Goal: Task Accomplishment & Management: Manage account settings

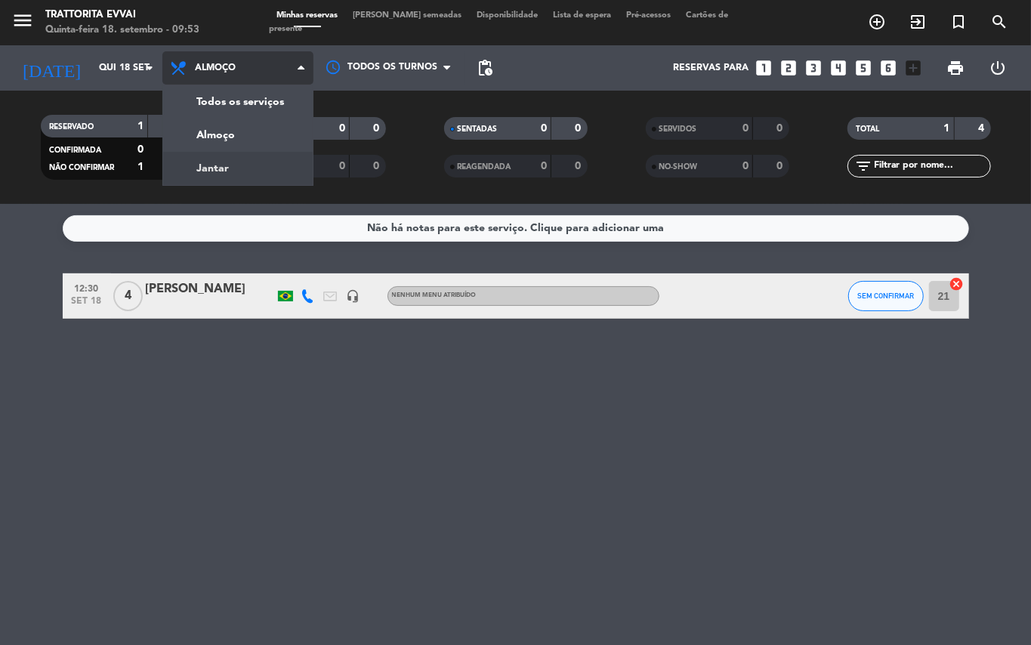
click at [230, 161] on div "menu Trattorita Evvai Quinta-feira 18. setembro - 09:53 Minhas reservas Mesas s…" at bounding box center [515, 102] width 1031 height 204
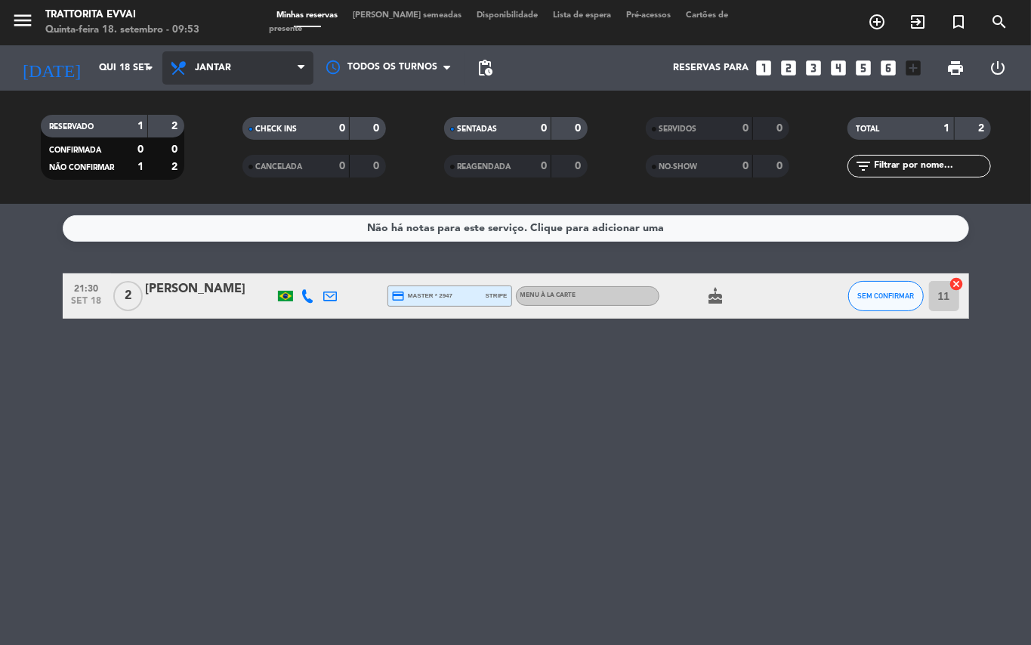
click at [249, 82] on span "Jantar" at bounding box center [237, 67] width 151 height 33
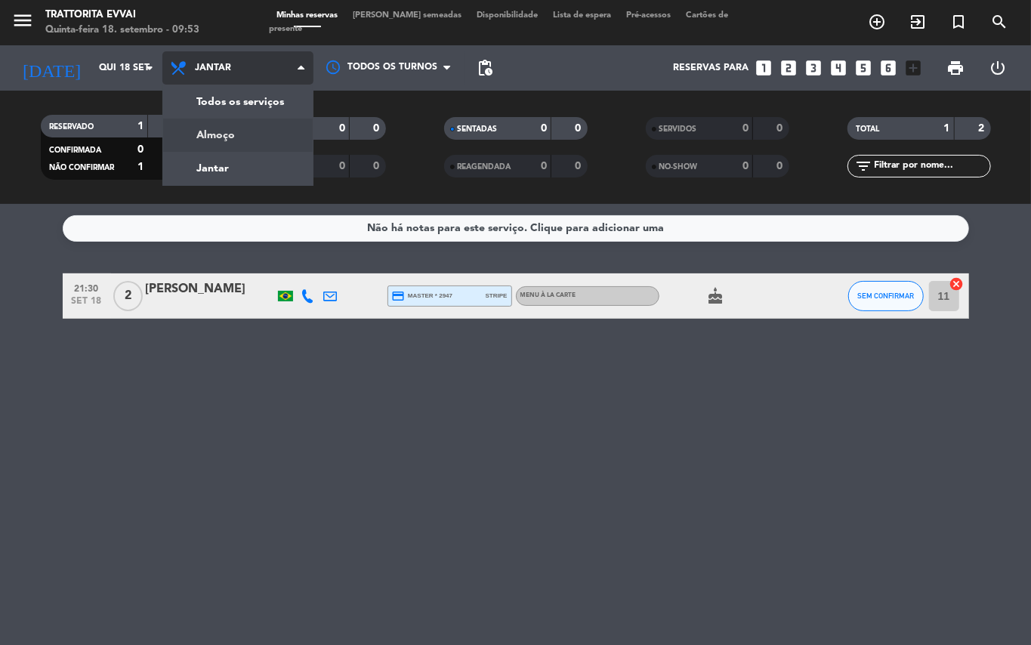
click at [242, 127] on div "menu Trattorita Evvai Quinta-feira 18. setembro - 09:53 Minhas reservas Mesas s…" at bounding box center [515, 102] width 1031 height 204
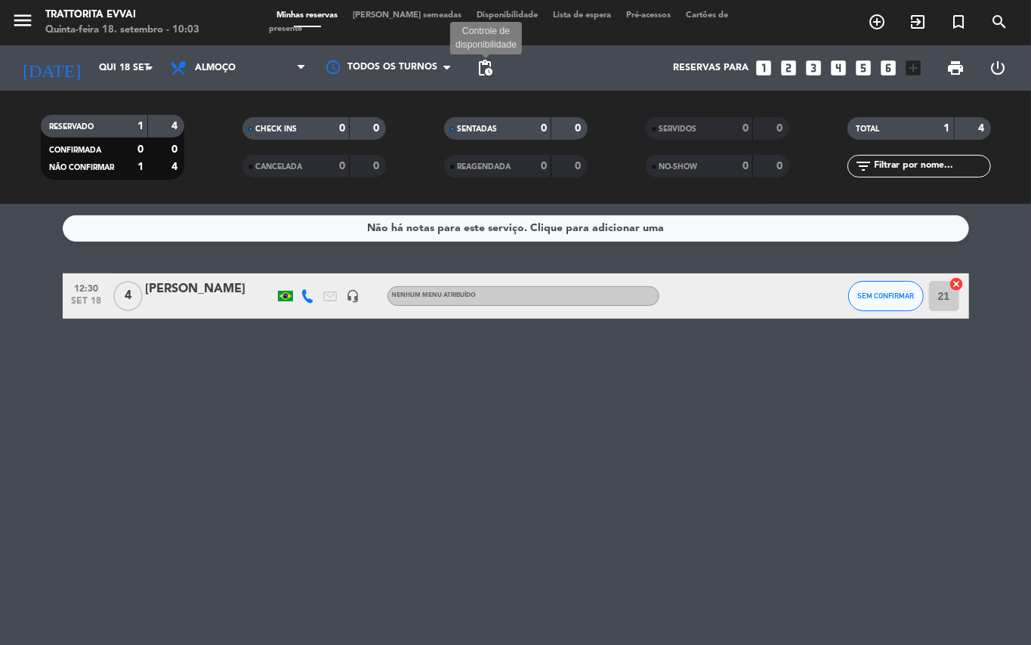
click at [483, 69] on span "pending_actions" at bounding box center [485, 68] width 18 height 18
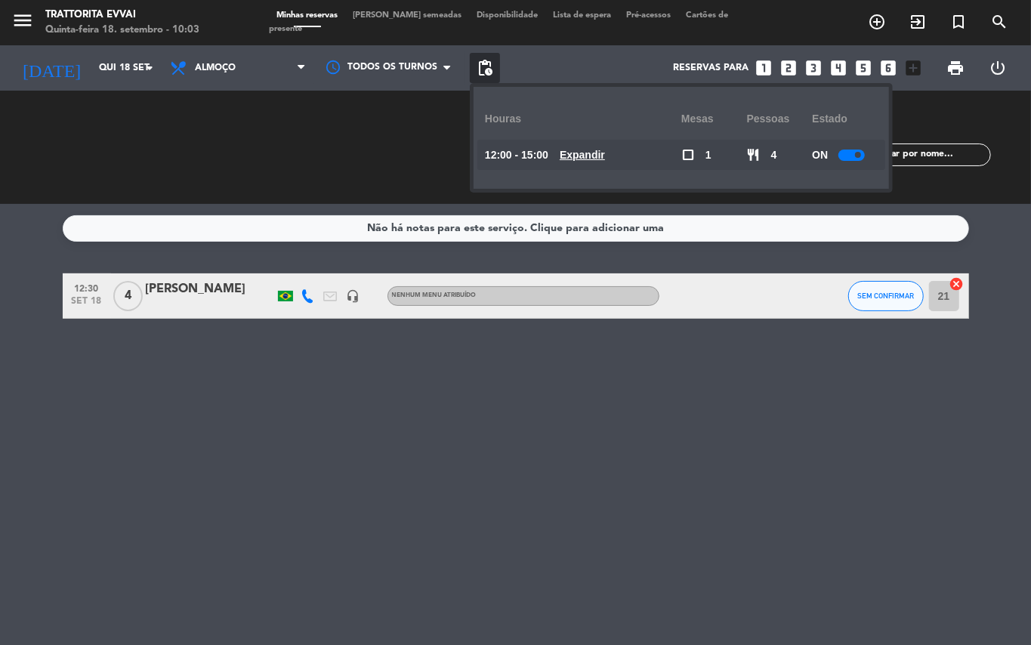
click at [577, 161] on u "Expandir" at bounding box center [582, 155] width 45 height 12
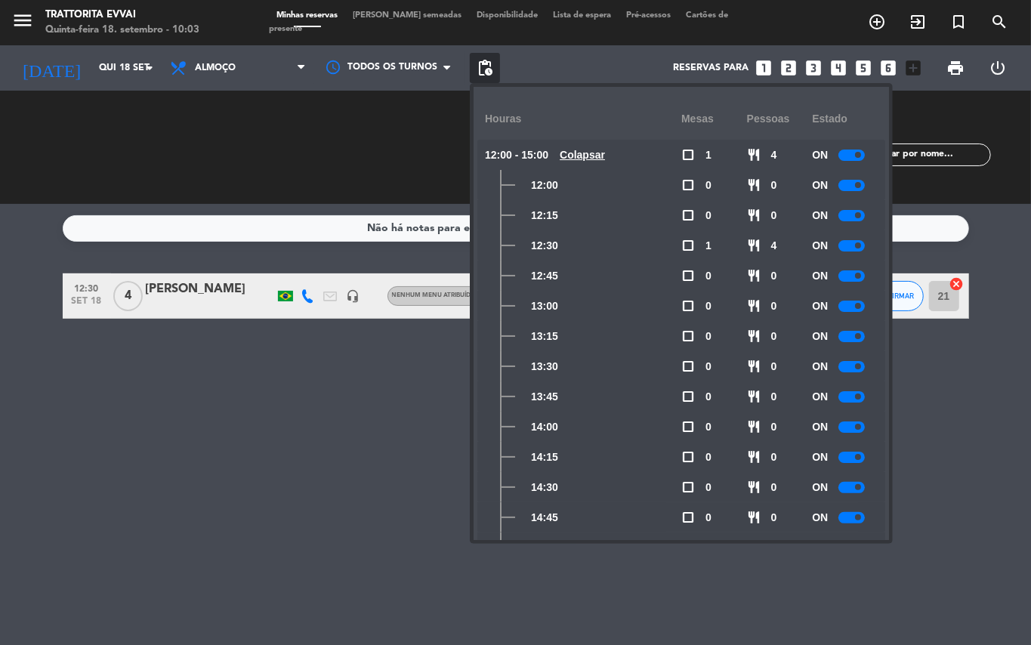
click at [856, 520] on div at bounding box center [851, 517] width 26 height 11
click at [852, 484] on div at bounding box center [851, 487] width 26 height 11
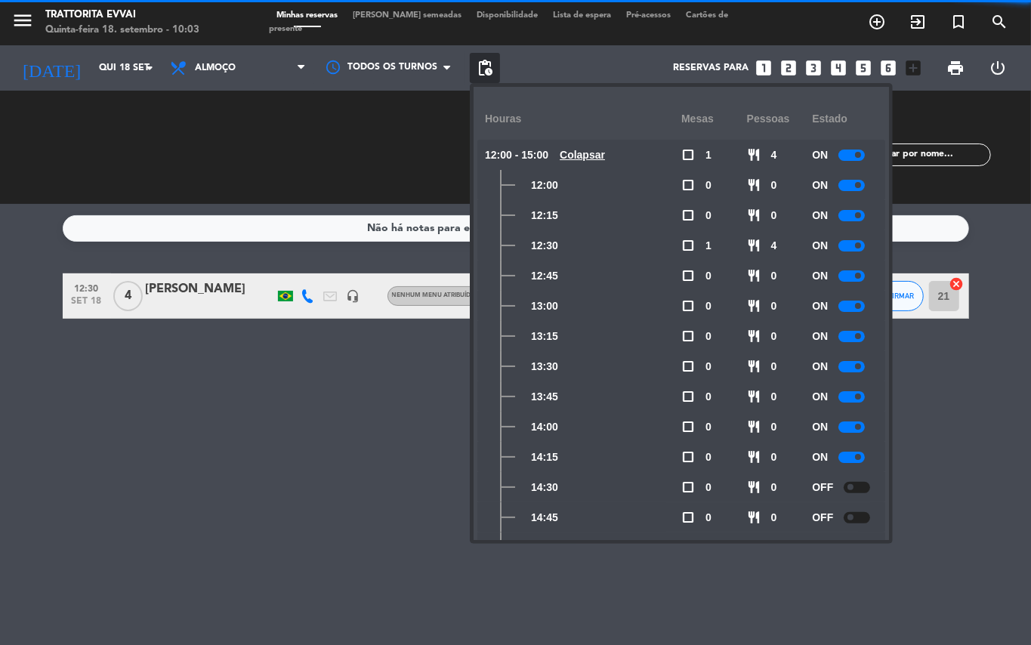
click at [856, 455] on div at bounding box center [851, 457] width 26 height 11
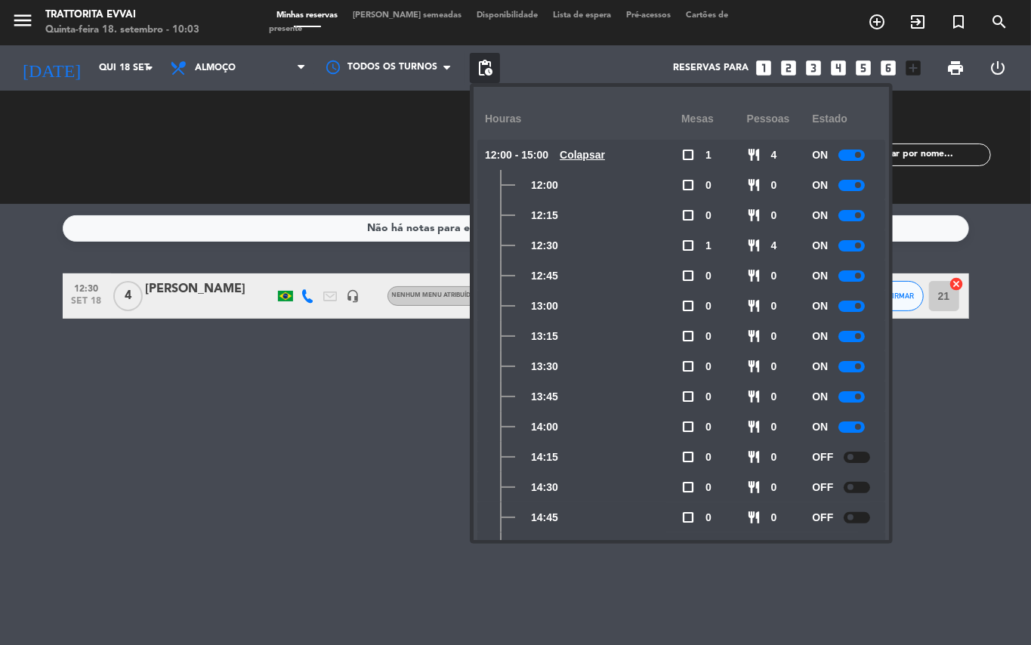
click at [861, 424] on span at bounding box center [858, 427] width 6 height 6
click at [850, 396] on div at bounding box center [851, 396] width 26 height 11
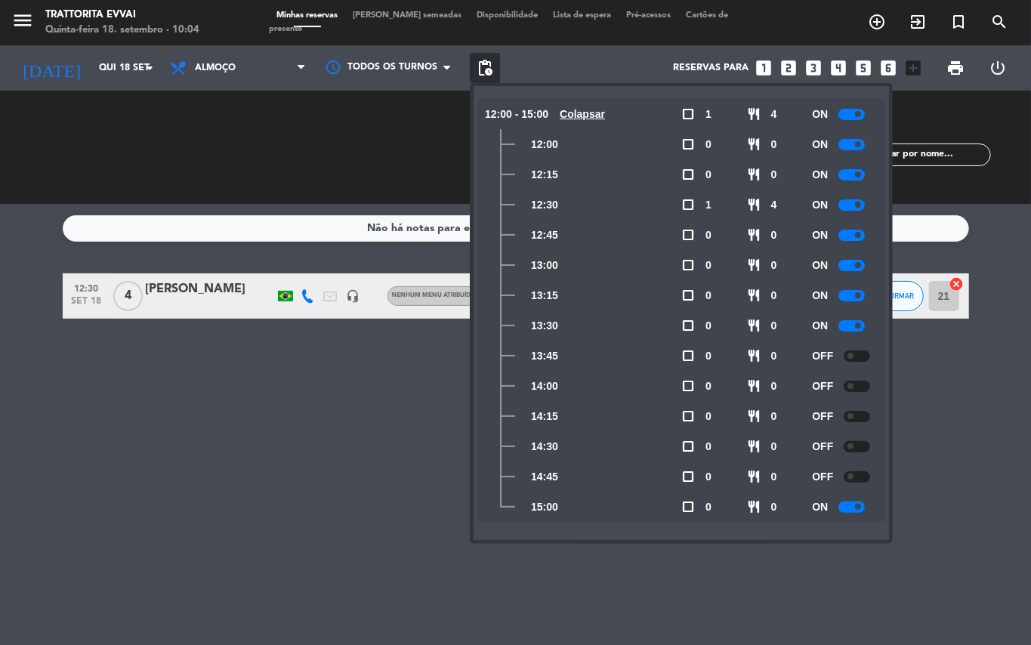
click at [849, 505] on div at bounding box center [851, 506] width 26 height 11
click at [406, 408] on div "Não há notas para este serviço. Clique para adicionar uma 12:30 [DATE] 4 [PERSO…" at bounding box center [515, 424] width 1031 height 441
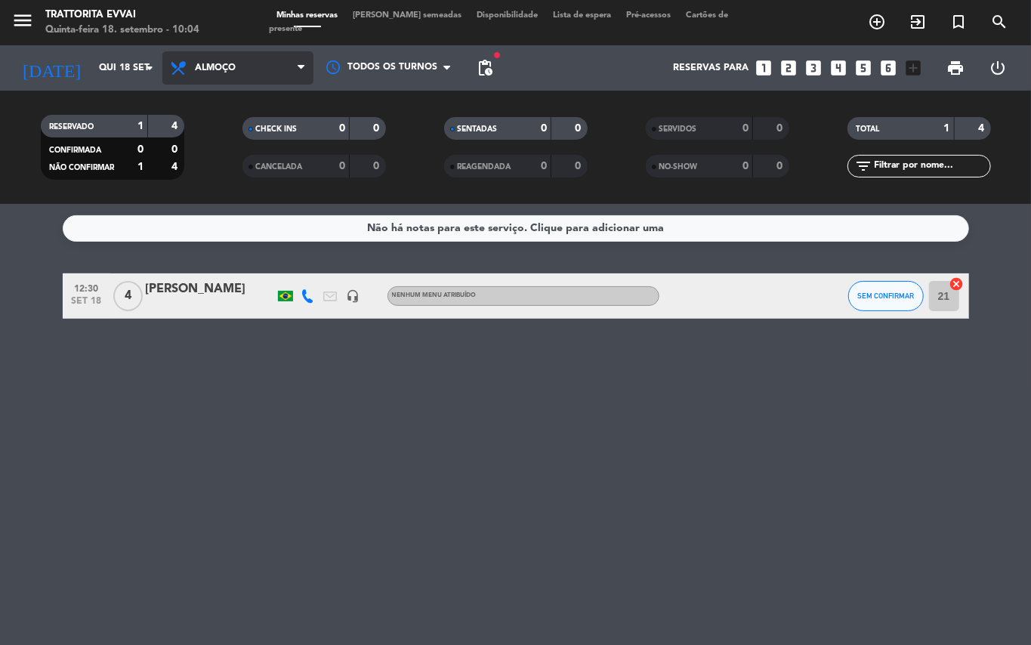
click at [296, 69] on span "Almoço" at bounding box center [237, 67] width 151 height 33
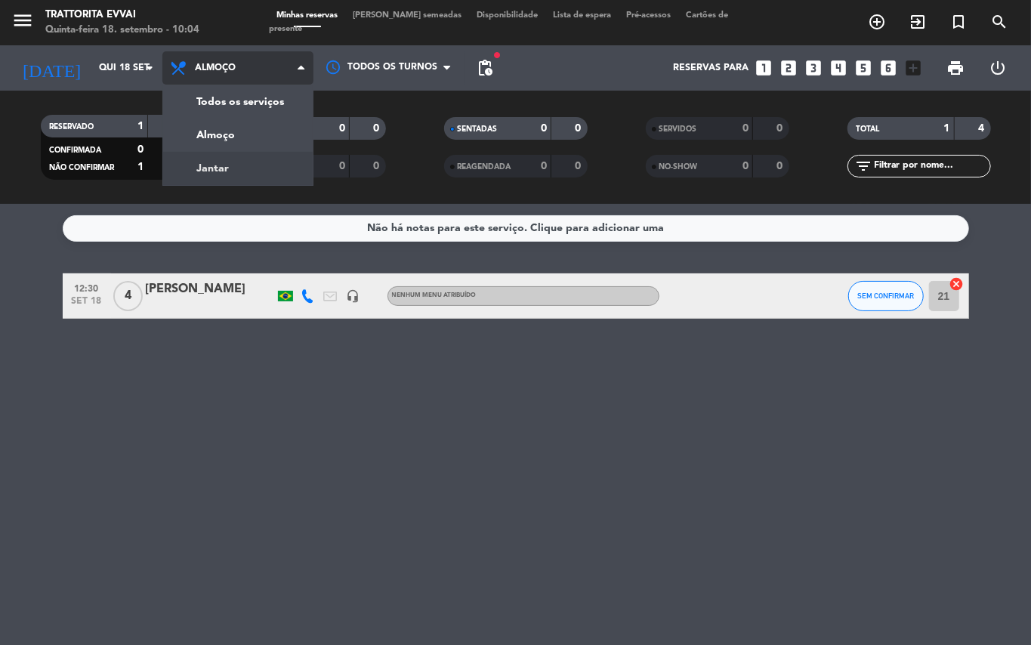
click at [264, 161] on div "menu Trattorita Evvai Quinta-feira 18. setembro - 10:04 Minhas reservas Mesas s…" at bounding box center [515, 102] width 1031 height 204
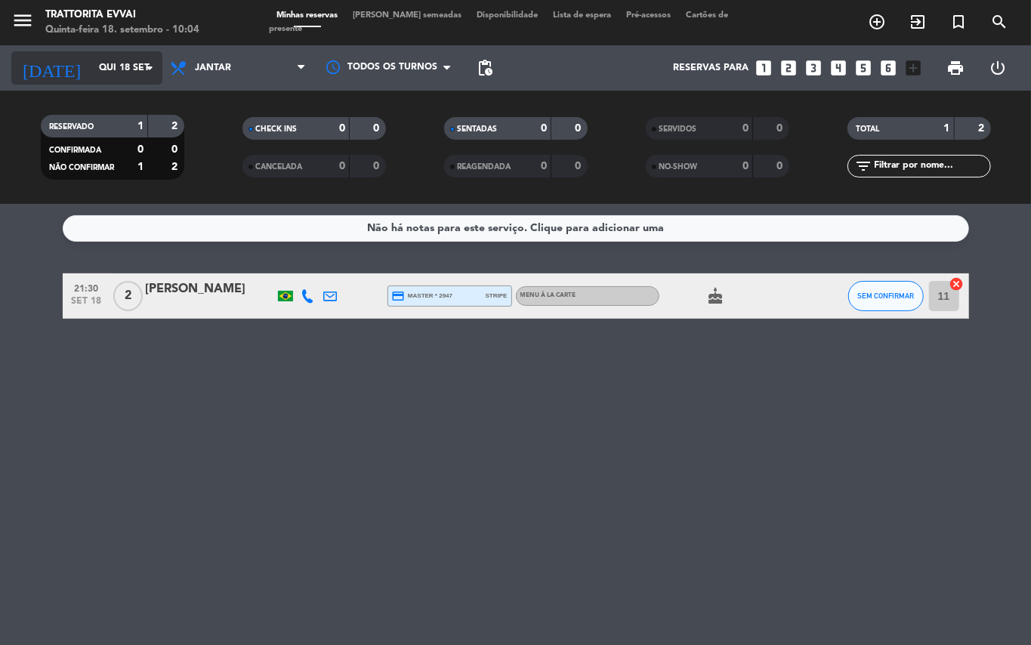
click at [148, 64] on icon "arrow_drop_down" at bounding box center [149, 68] width 18 height 18
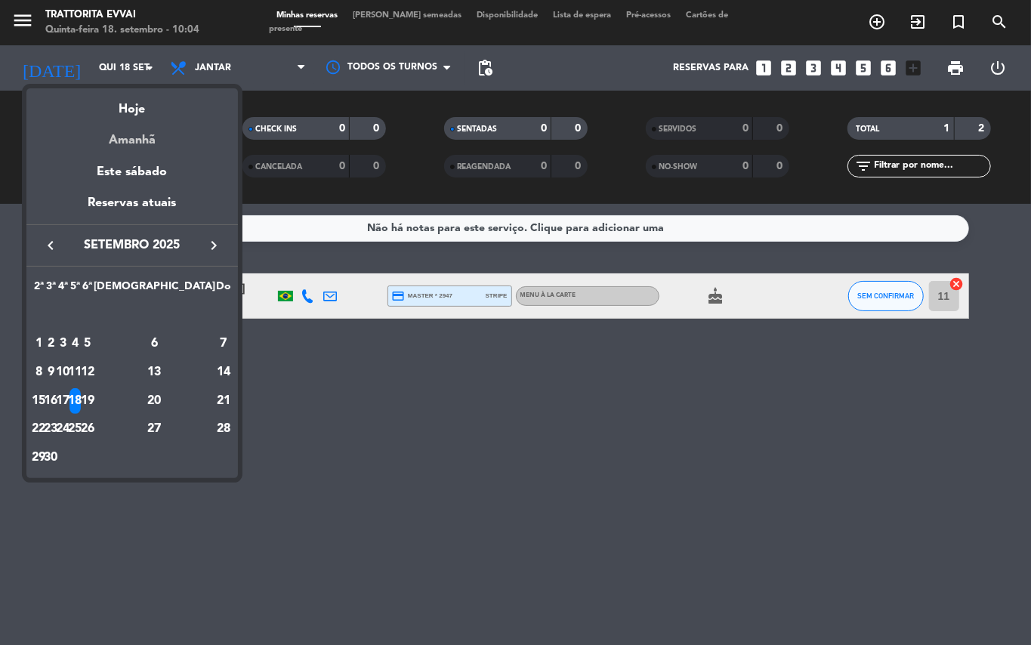
click at [122, 139] on div "Amanhã" at bounding box center [131, 134] width 211 height 31
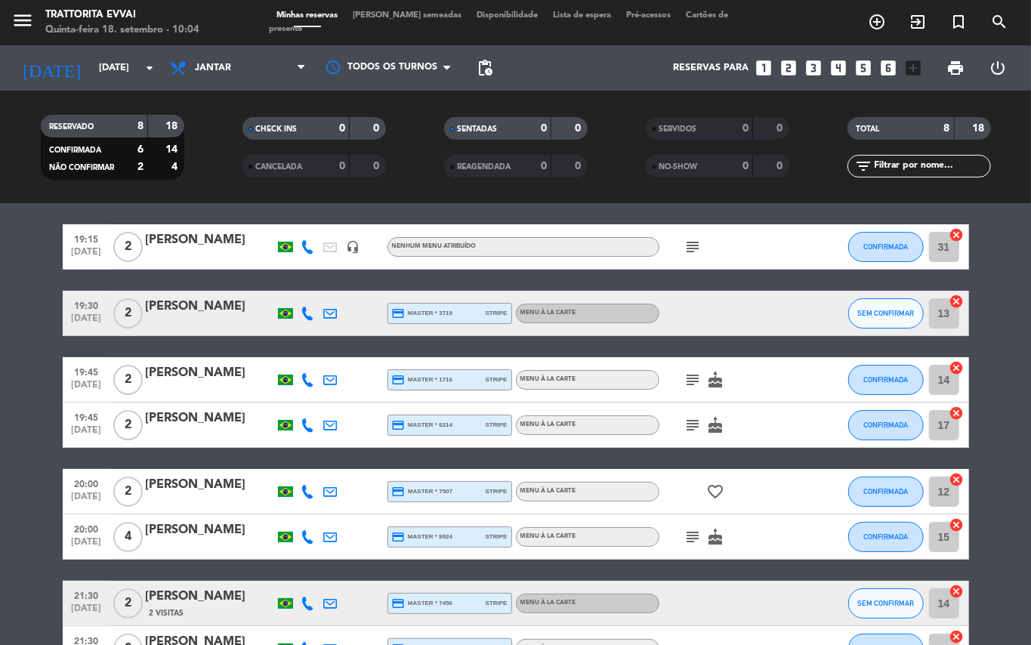
scroll to position [150, 0]
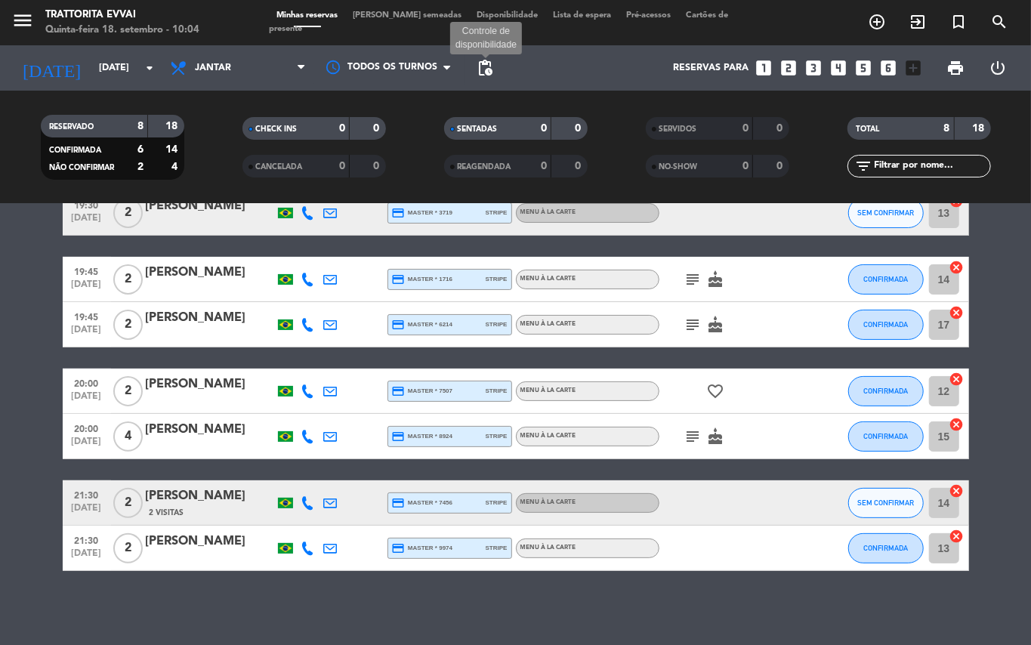
click at [493, 64] on span "pending_actions" at bounding box center [485, 68] width 18 height 18
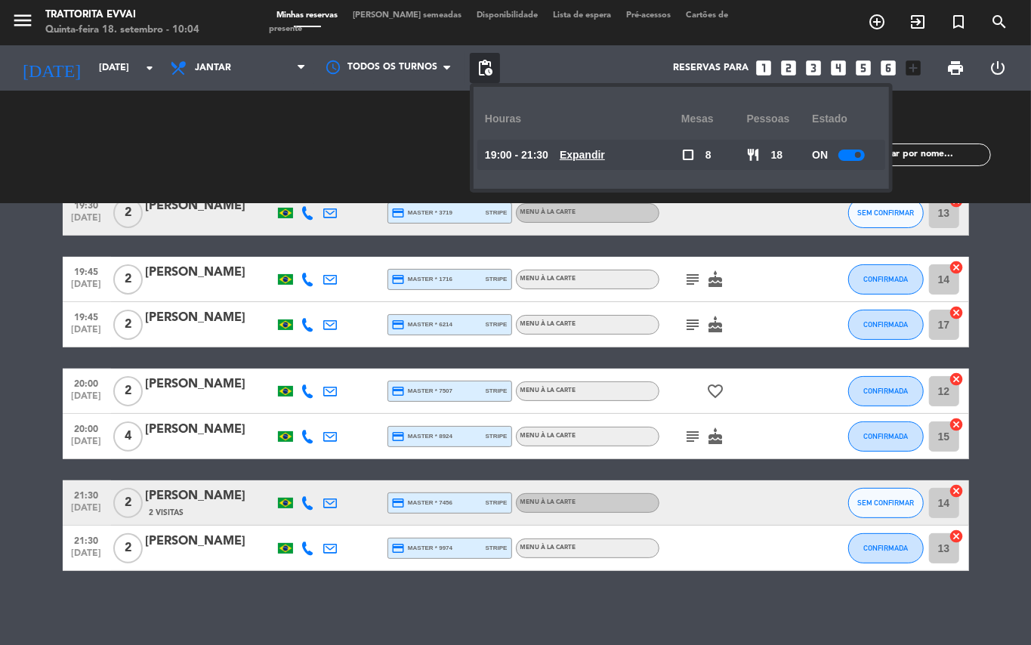
click at [604, 151] on u "Expandir" at bounding box center [582, 155] width 45 height 12
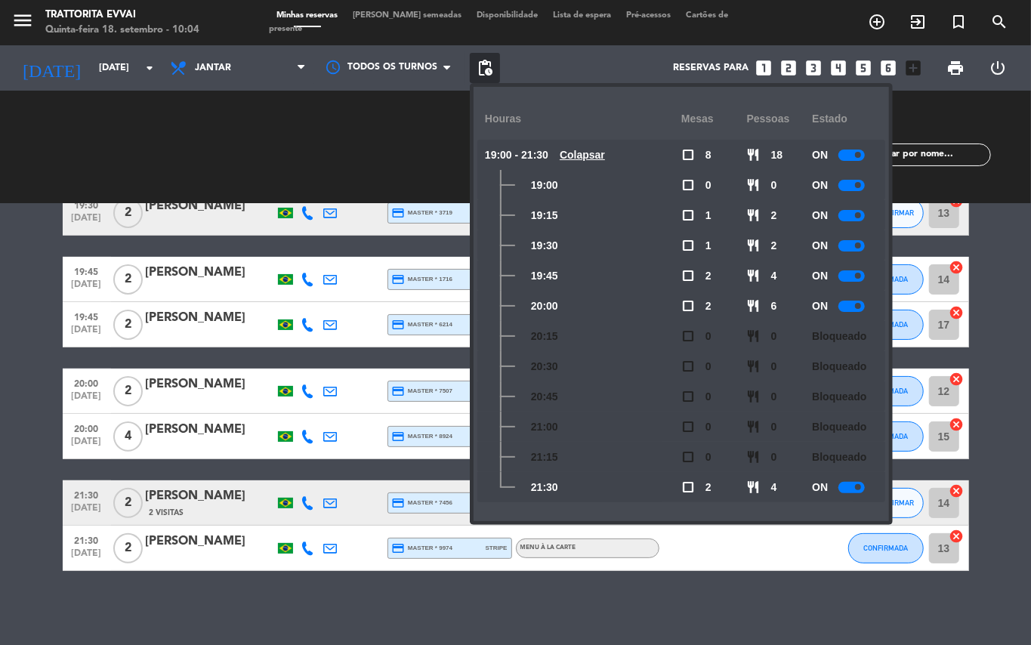
click at [850, 486] on div at bounding box center [851, 487] width 26 height 11
click at [372, 109] on div "CHECK INS 0 0 CANCELADA 0 0" at bounding box center [314, 147] width 202 height 83
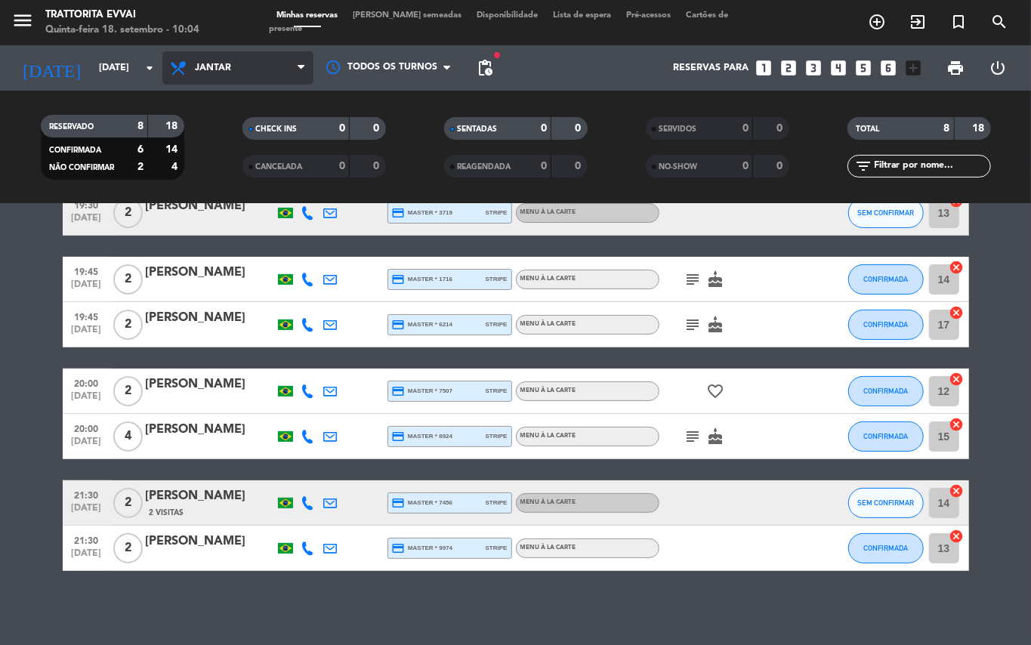
click at [304, 64] on icon at bounding box center [301, 68] width 7 height 12
click at [260, 134] on div "menu Trattorita Evvai Quinta-feira 18. setembro - 10:04 Minhas reservas Mesas s…" at bounding box center [515, 102] width 1031 height 204
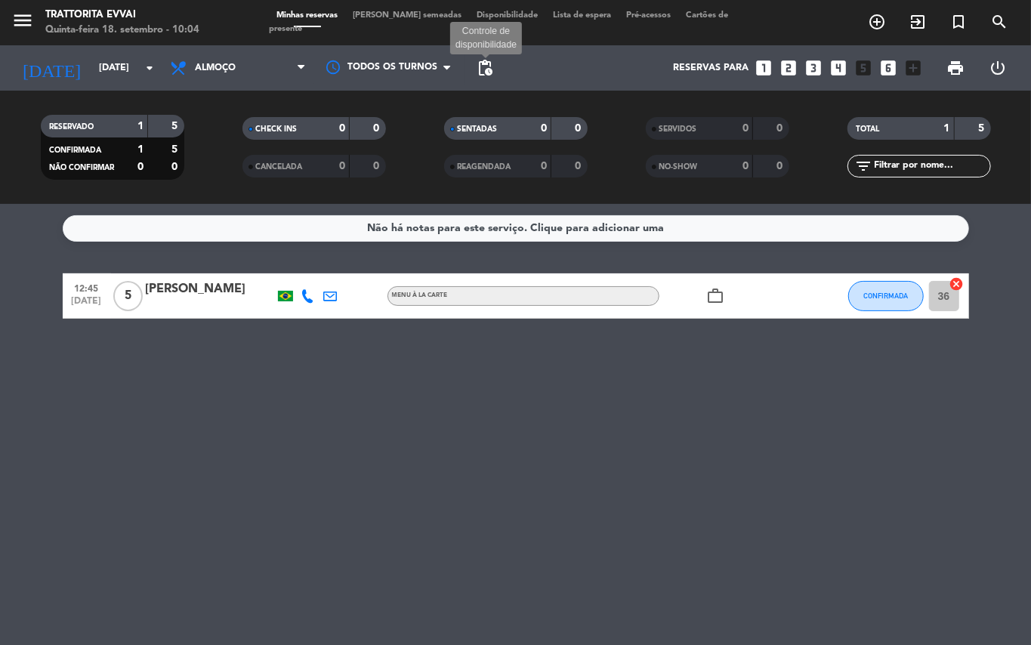
click at [486, 67] on span "pending_actions" at bounding box center [485, 68] width 18 height 18
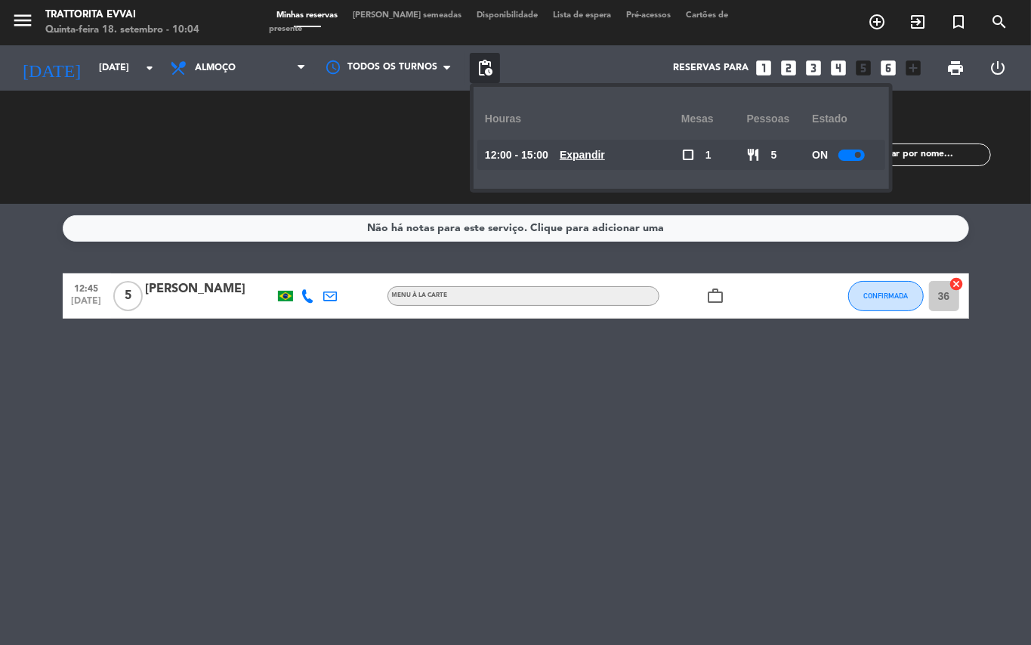
click at [597, 157] on u "Expandir" at bounding box center [582, 155] width 45 height 12
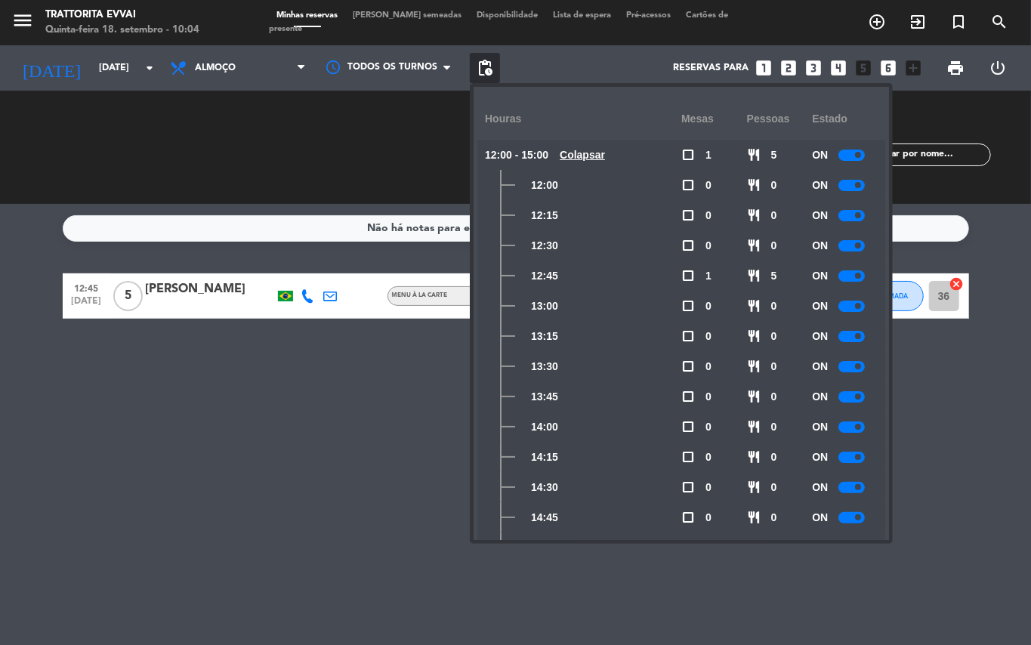
scroll to position [41, 0]
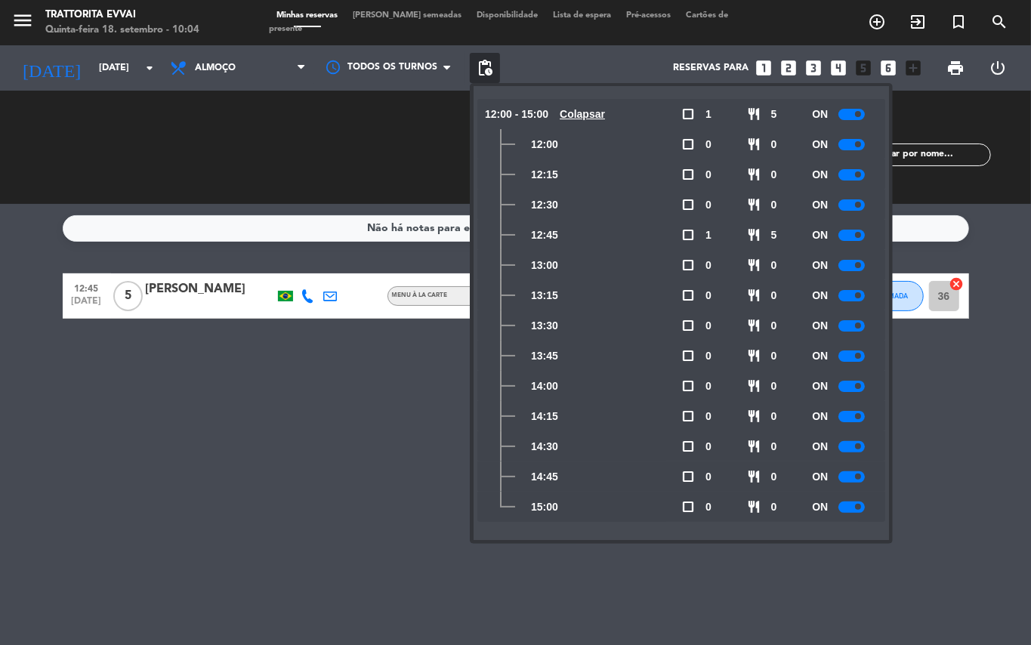
click at [856, 508] on div at bounding box center [851, 506] width 26 height 11
click at [841, 476] on div at bounding box center [851, 476] width 26 height 11
click at [846, 443] on div at bounding box center [851, 446] width 26 height 11
click at [846, 420] on div at bounding box center [851, 416] width 26 height 11
click at [850, 382] on div at bounding box center [851, 386] width 26 height 11
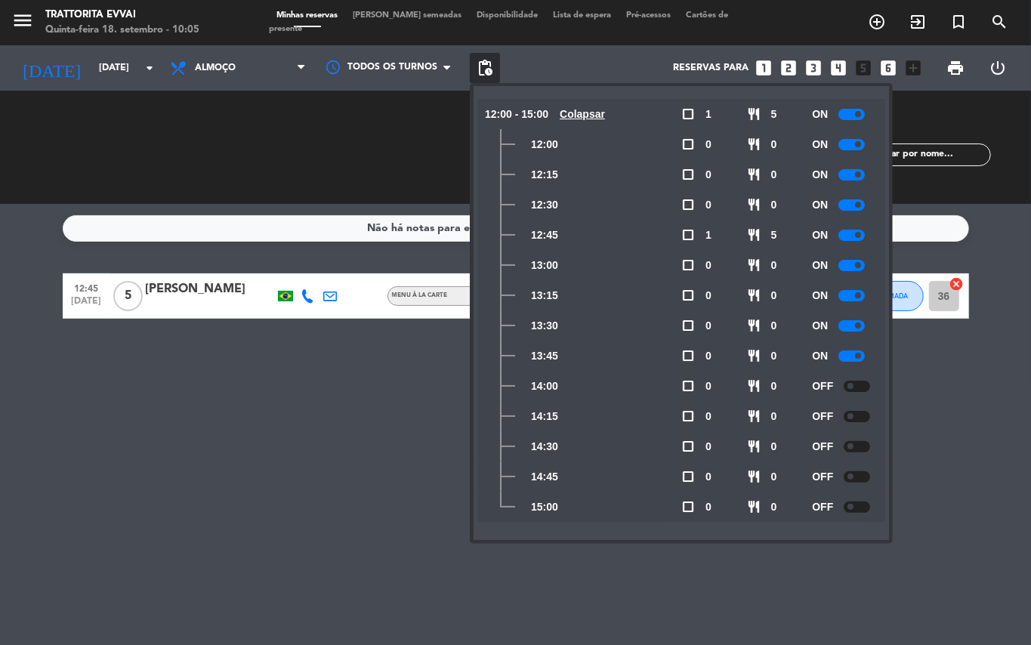
click at [849, 356] on div at bounding box center [851, 355] width 26 height 11
click at [252, 465] on div "Não há notas para este serviço. Clique para adicionar uma 12:45 [DATE] 5 [PERSO…" at bounding box center [515, 424] width 1031 height 441
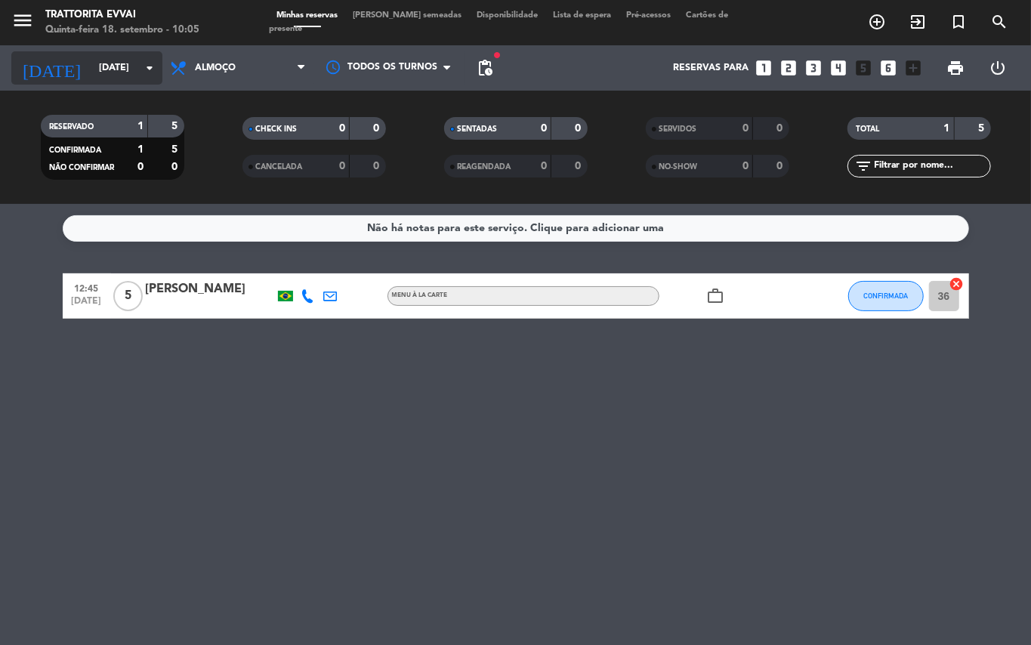
click at [151, 64] on icon "arrow_drop_down" at bounding box center [149, 68] width 18 height 18
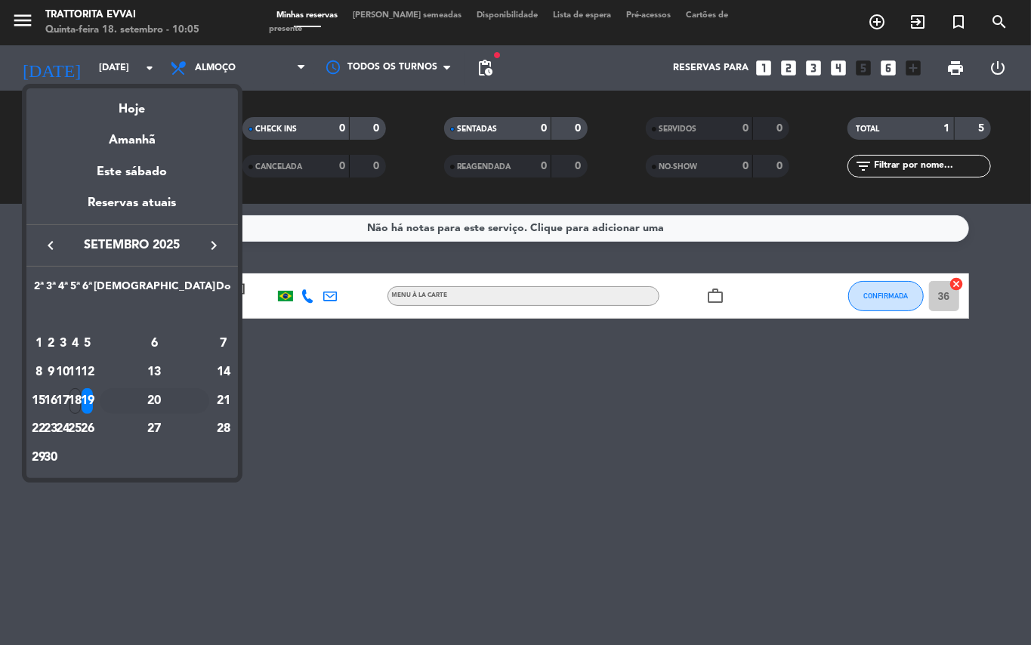
click at [188, 396] on div "20" at bounding box center [155, 401] width 110 height 26
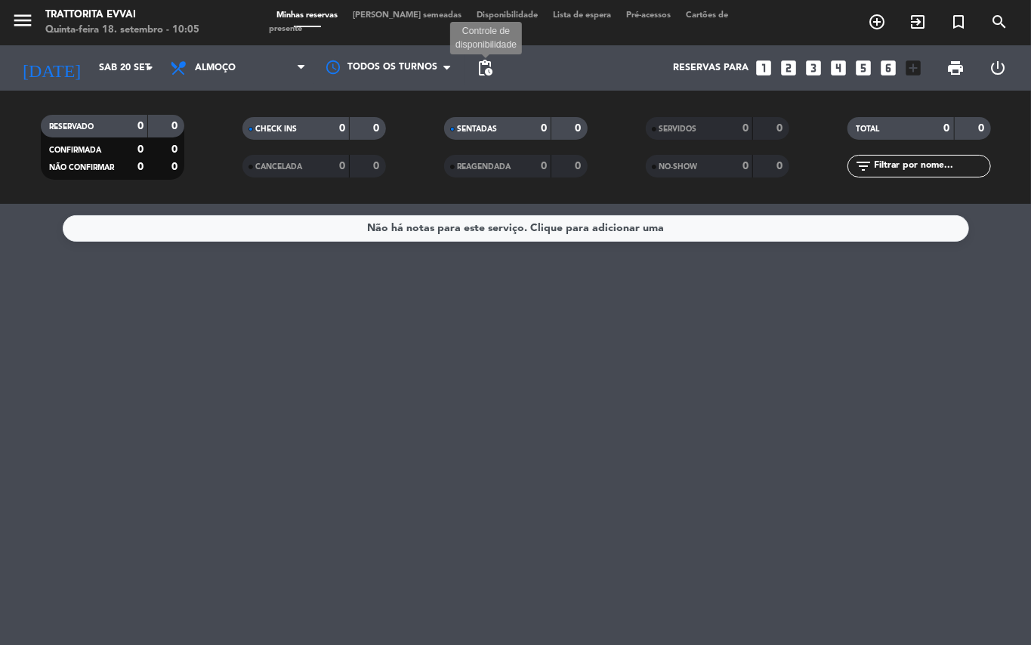
drag, startPoint x: 485, startPoint y: 61, endPoint x: 483, endPoint y: 77, distance: 15.9
click at [485, 60] on span "pending_actions" at bounding box center [485, 68] width 18 height 18
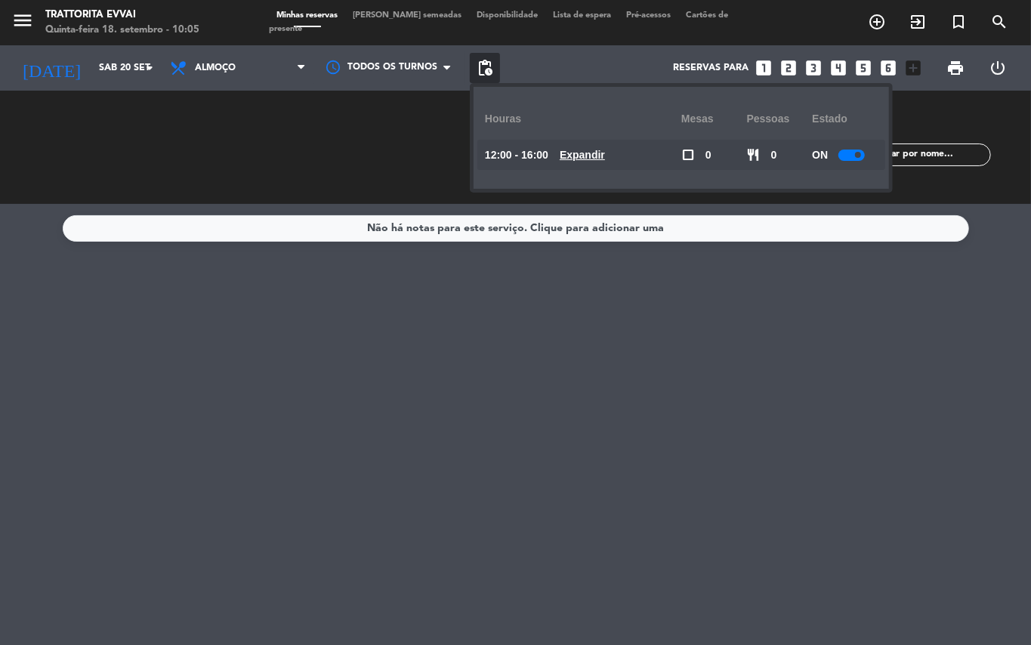
click at [588, 151] on u "Expandir" at bounding box center [582, 155] width 45 height 12
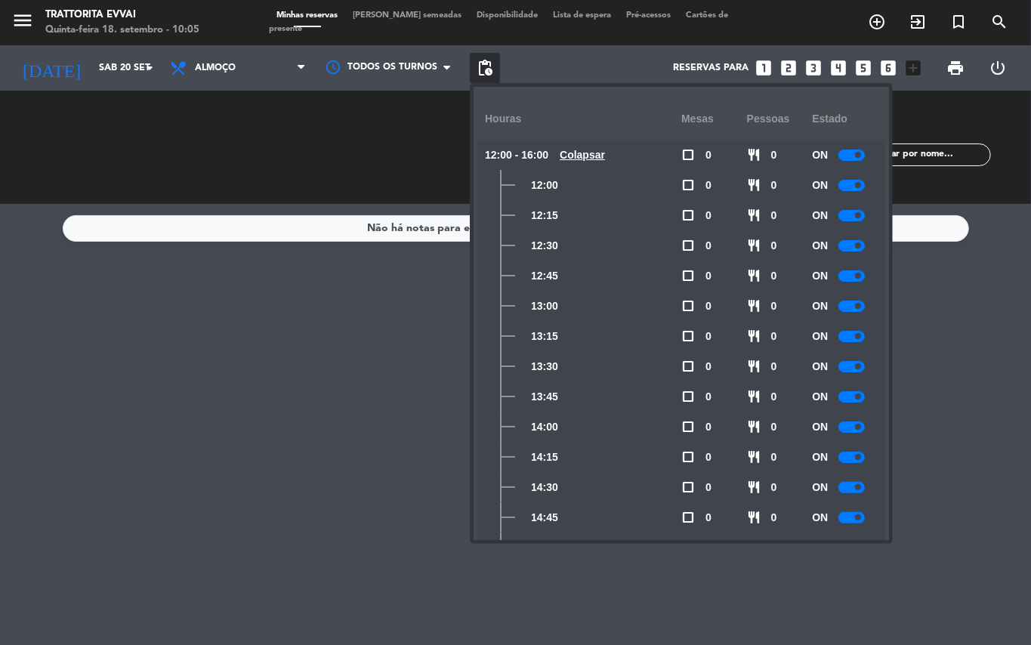
scroll to position [162, 0]
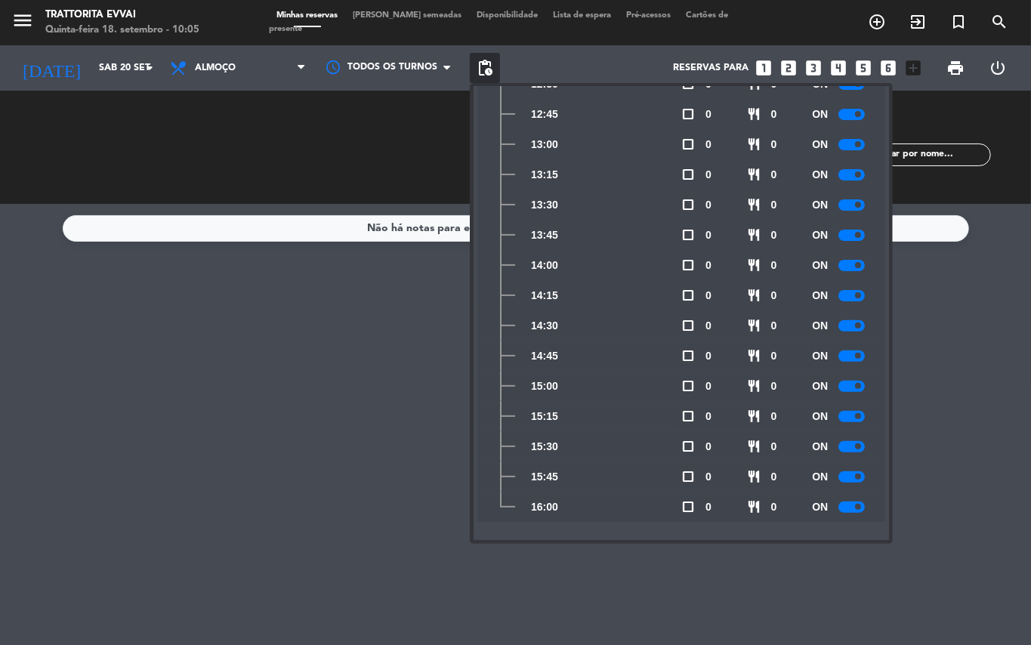
click at [852, 502] on div at bounding box center [851, 506] width 26 height 11
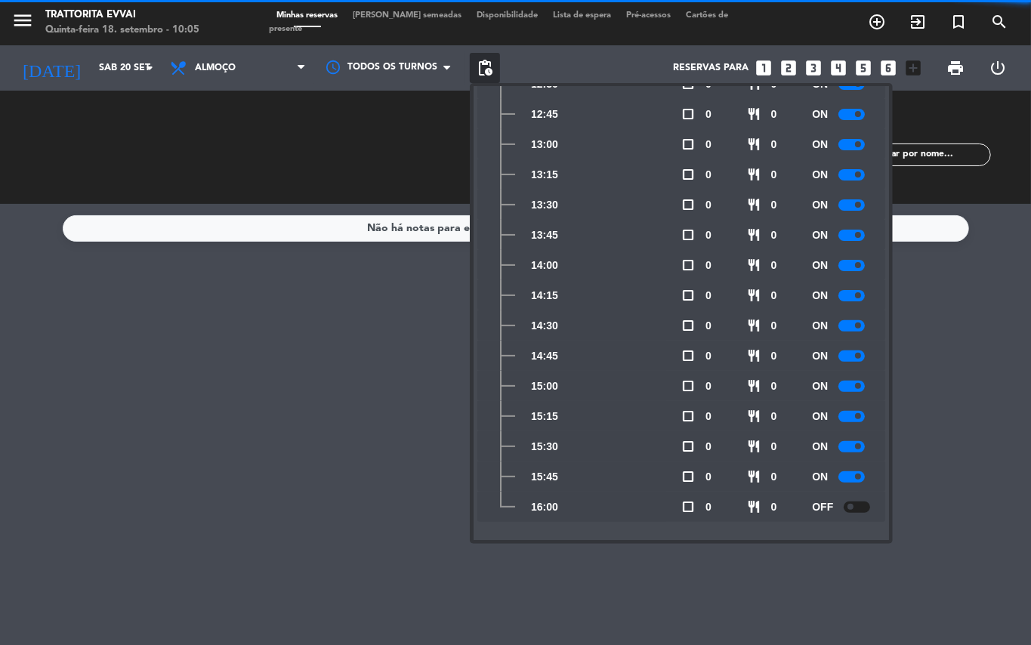
click at [852, 473] on div at bounding box center [851, 476] width 26 height 11
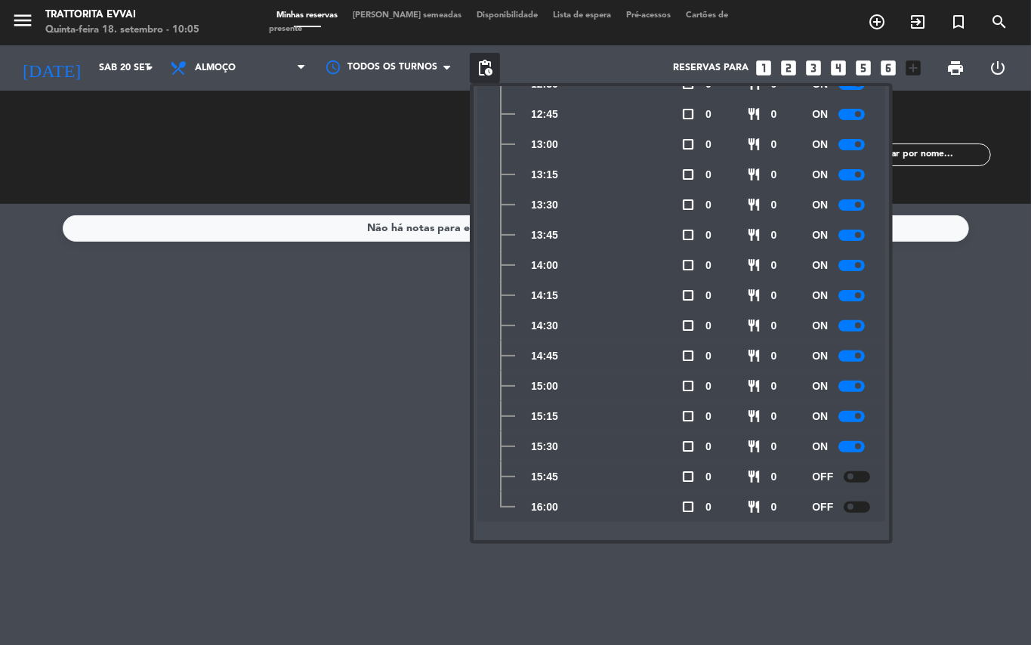
click at [847, 442] on div at bounding box center [851, 446] width 26 height 11
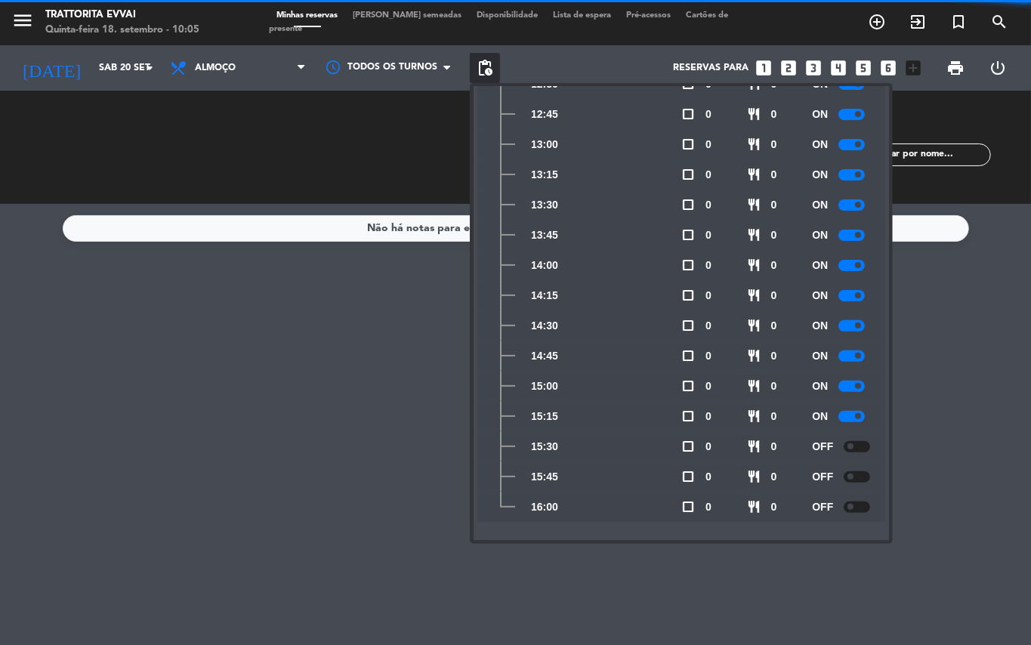
click at [847, 406] on div "ON" at bounding box center [845, 416] width 66 height 30
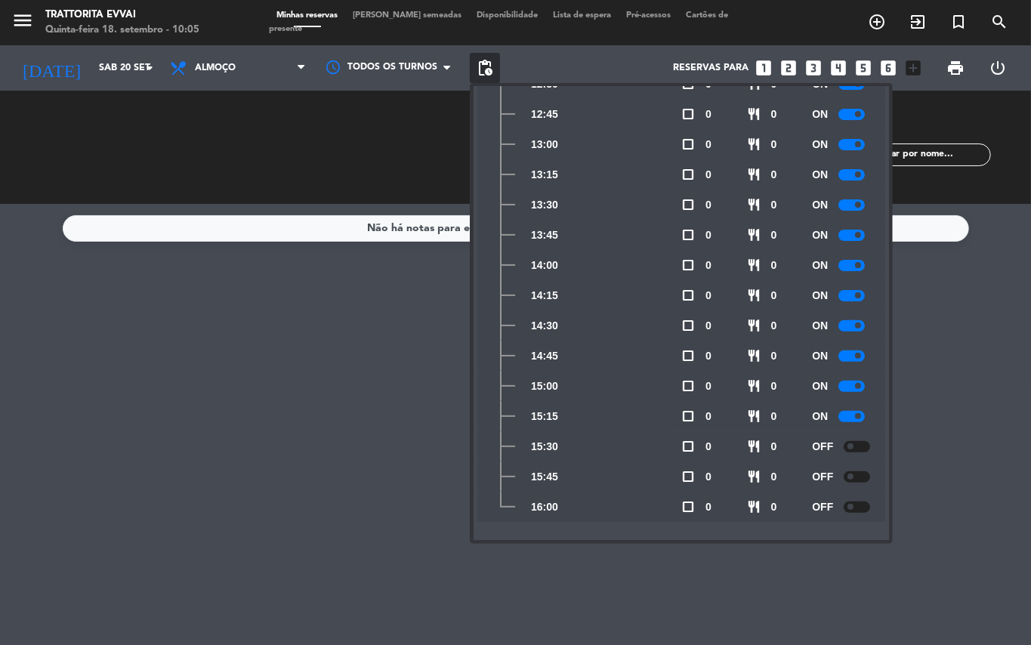
click at [850, 414] on div at bounding box center [851, 416] width 26 height 11
click at [849, 384] on div at bounding box center [851, 386] width 26 height 11
click at [846, 353] on div at bounding box center [851, 355] width 26 height 11
click at [844, 318] on div "ON" at bounding box center [845, 325] width 66 height 30
click at [849, 326] on div at bounding box center [851, 325] width 26 height 11
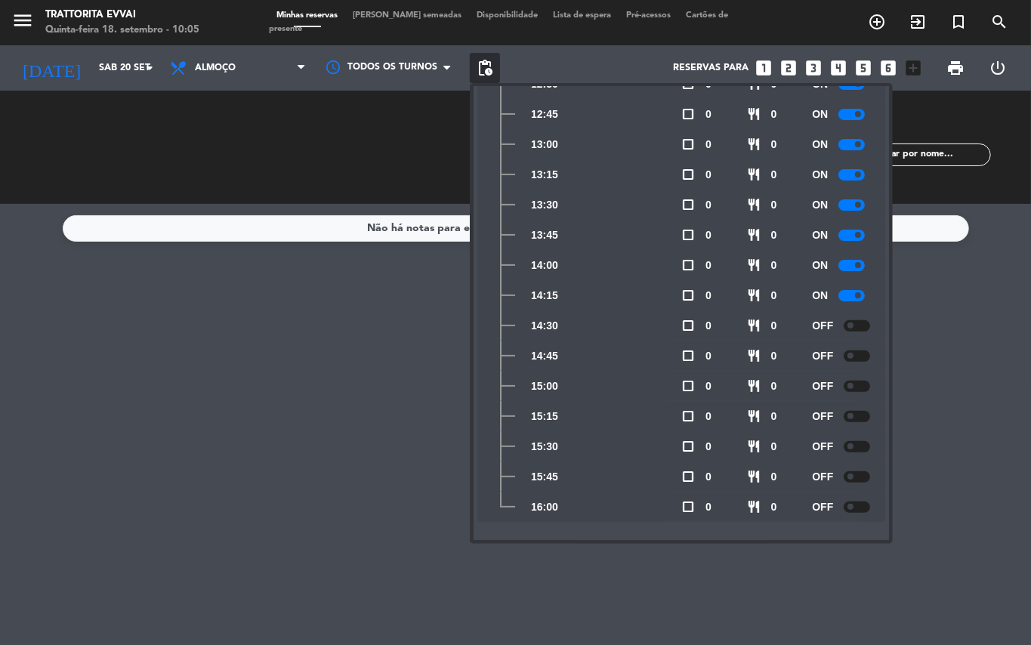
click at [234, 396] on div "Não há notas para este serviço. Clique para adicionar uma" at bounding box center [515, 424] width 1031 height 441
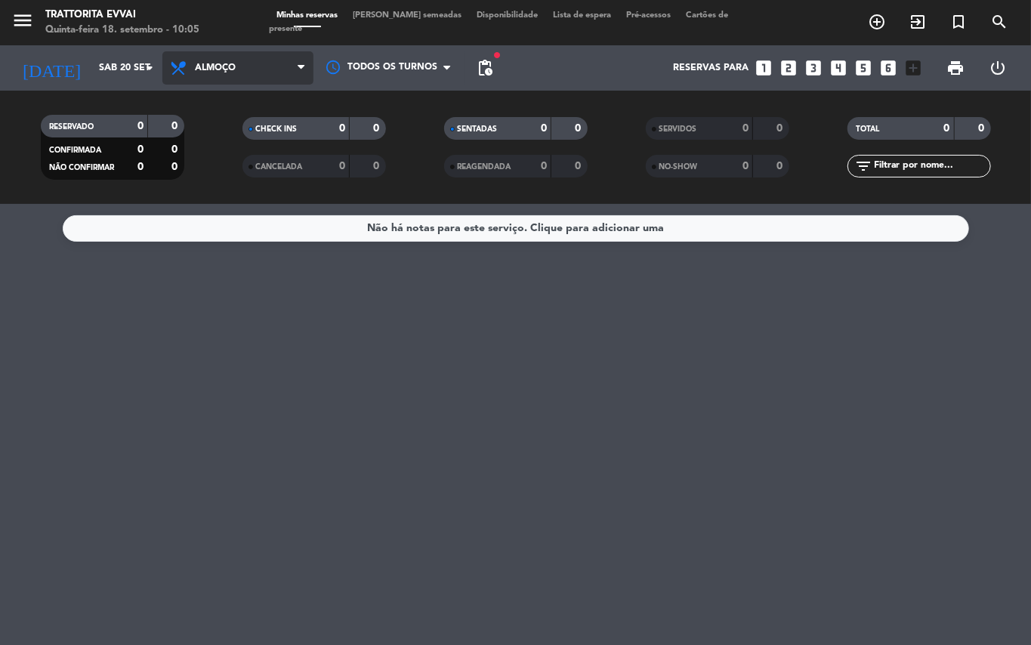
click at [300, 64] on icon at bounding box center [301, 68] width 7 height 12
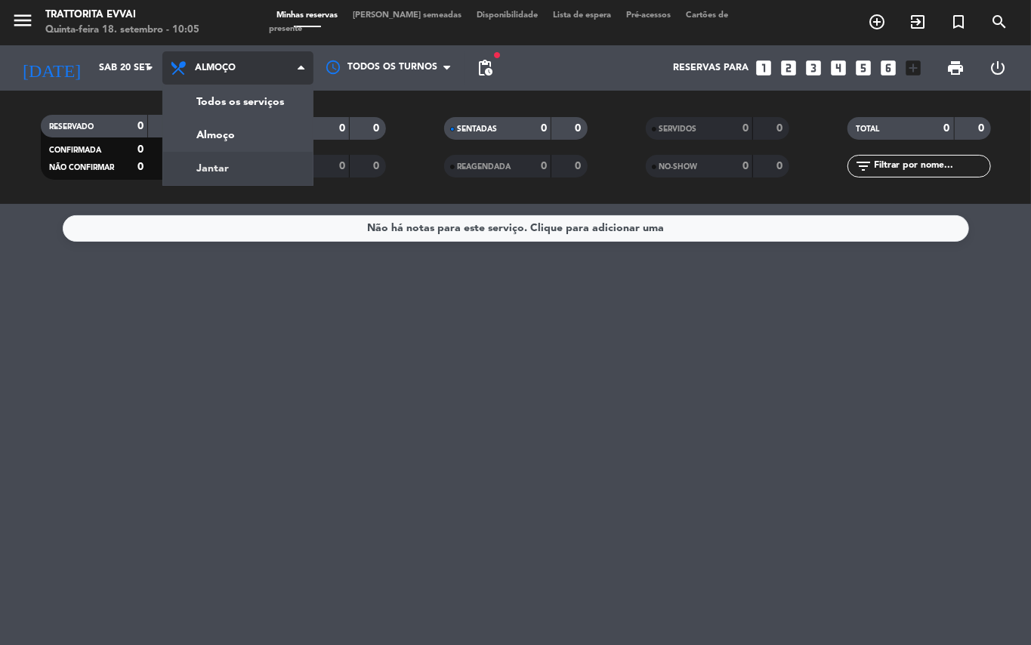
click at [248, 164] on div "menu Trattorita Evvai Quinta-feira 18. setembro - 10:05 Minhas reservas Mesas s…" at bounding box center [515, 102] width 1031 height 204
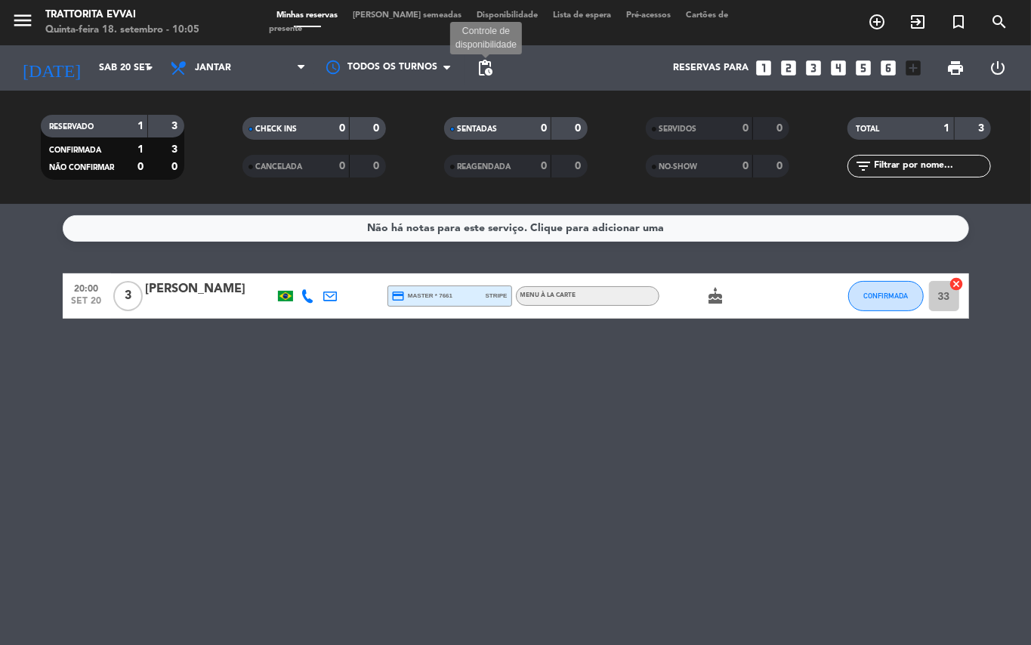
click at [481, 67] on span "pending_actions" at bounding box center [485, 68] width 18 height 18
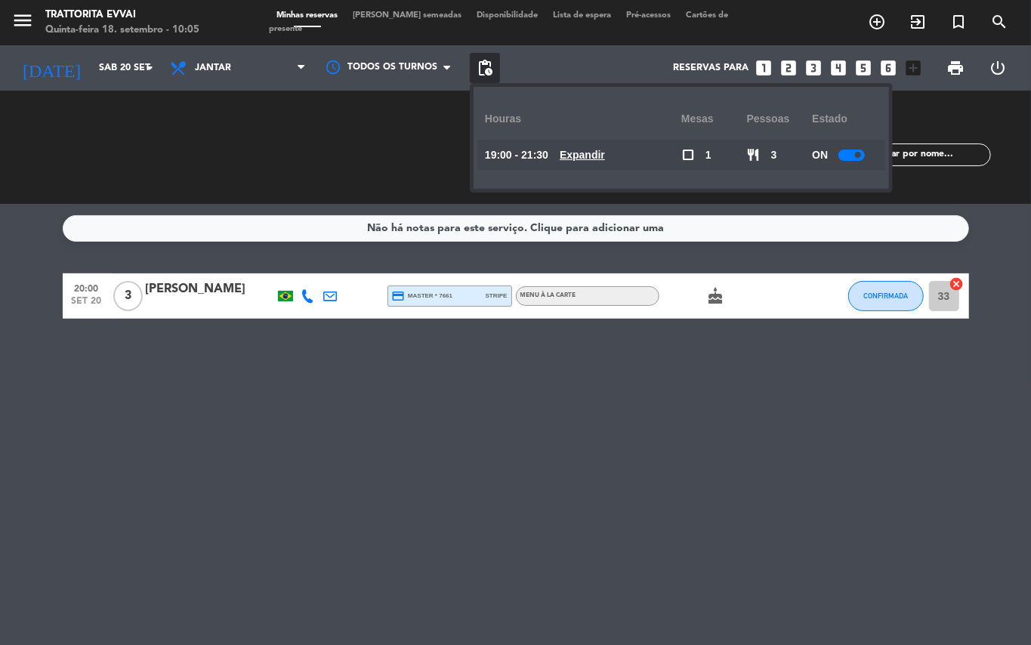
click at [588, 154] on u "Expandir" at bounding box center [582, 155] width 45 height 12
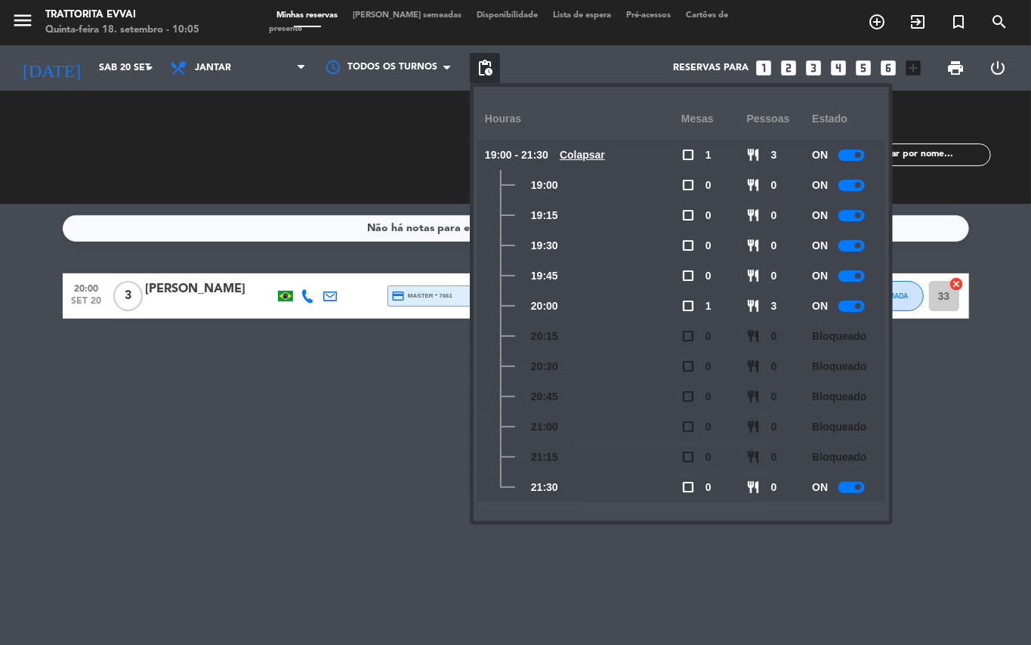
click at [847, 487] on div at bounding box center [851, 487] width 26 height 11
click at [521, 551] on div "Não há notas para este serviço. Clique para adicionar uma 20:00 [DATE] 3 [PERSO…" at bounding box center [515, 424] width 1031 height 441
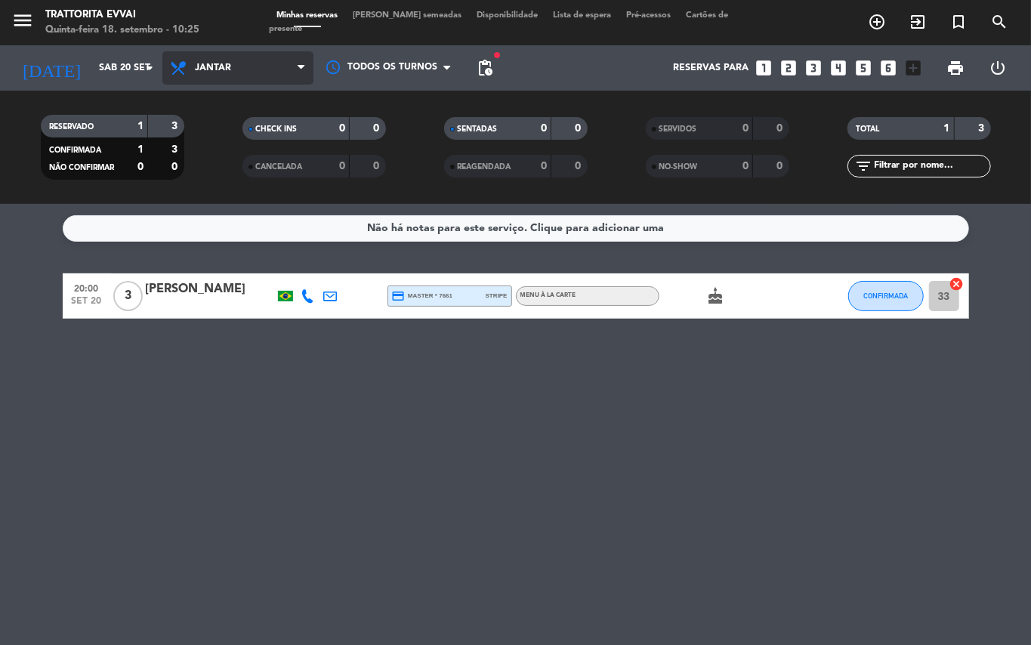
click at [293, 70] on span "Jantar" at bounding box center [237, 67] width 151 height 33
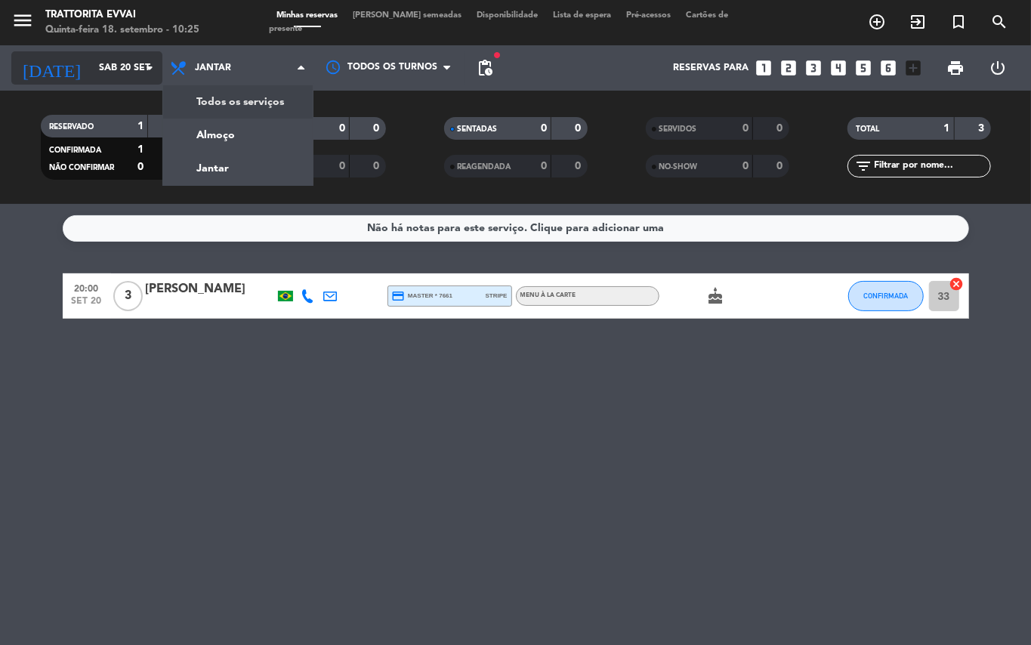
drag, startPoint x: 131, startPoint y: 46, endPoint x: 128, endPoint y: 67, distance: 21.5
click at [130, 57] on div "[DATE] [DATE] arrow_drop_down" at bounding box center [86, 67] width 151 height 45
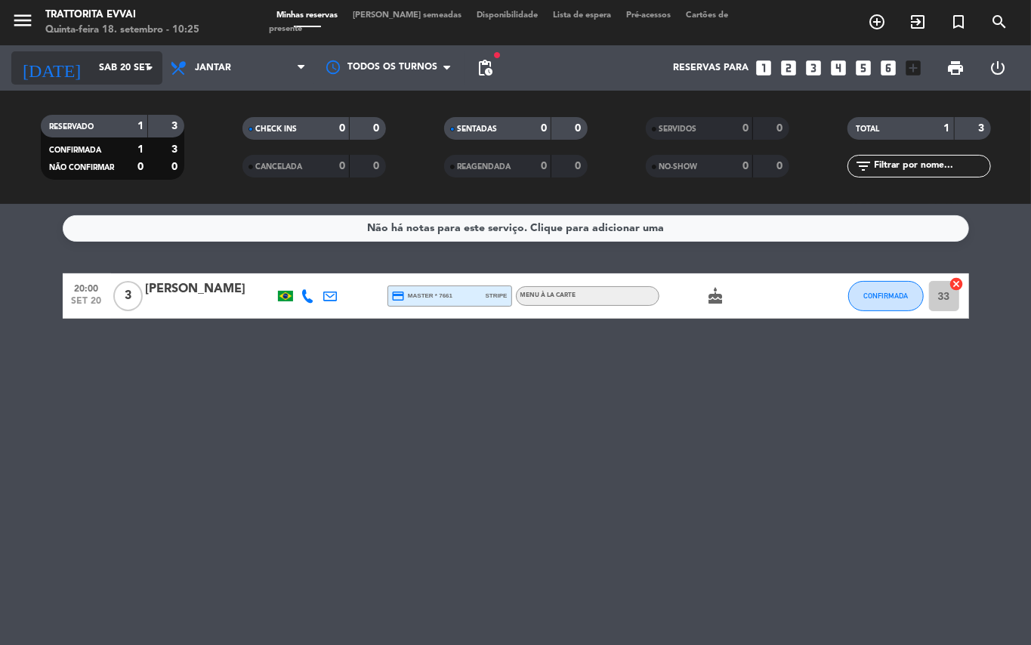
click at [128, 70] on input "Sáb 20 set" at bounding box center [155, 68] width 128 height 26
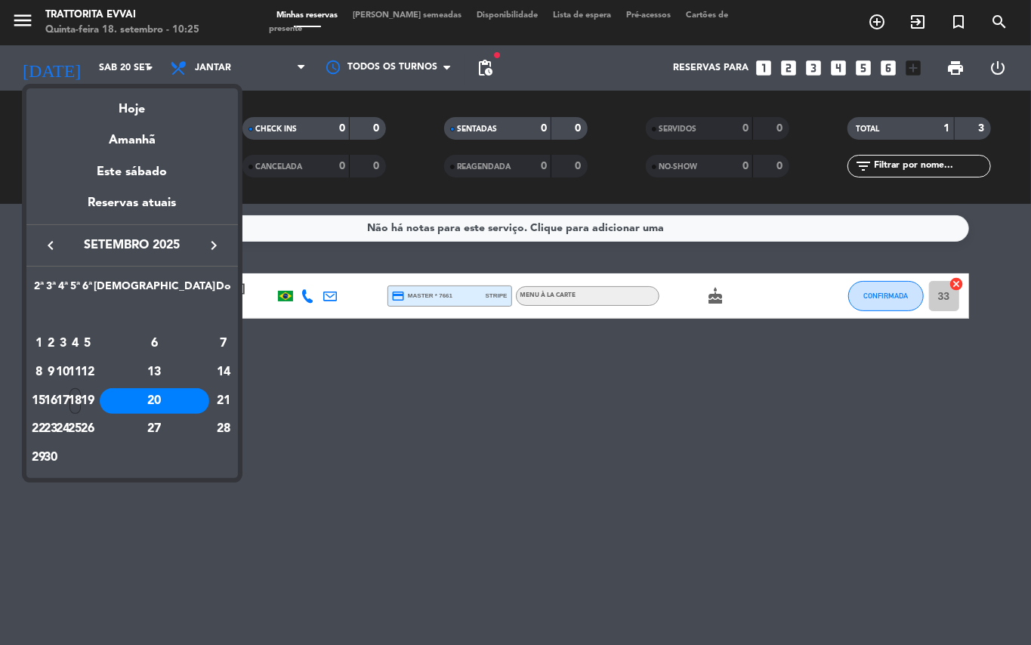
click at [81, 400] on div "18" at bounding box center [74, 401] width 11 height 26
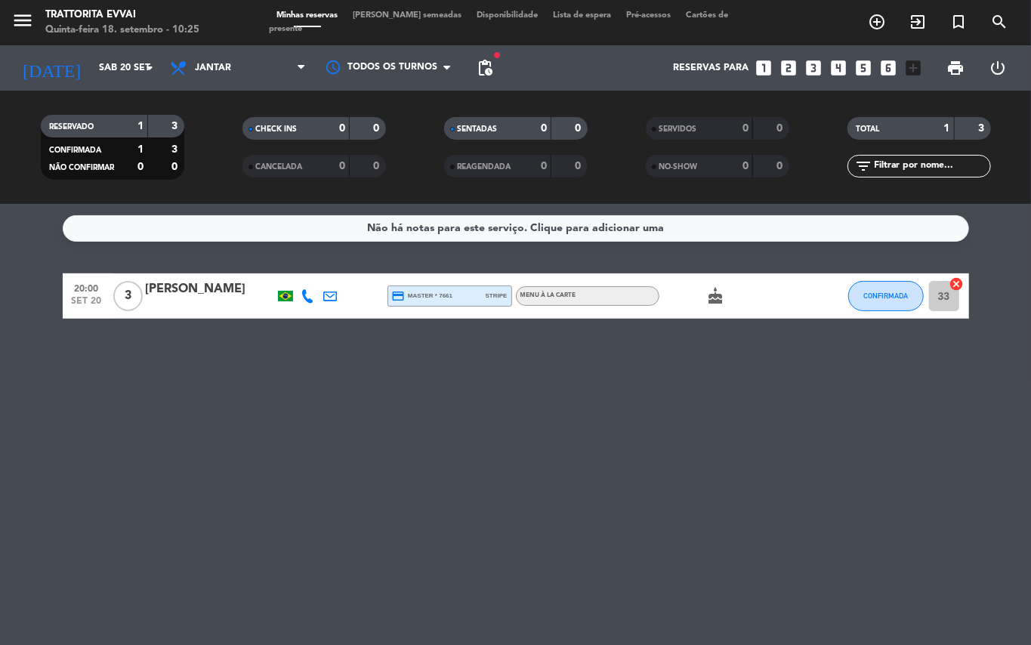
type input "Qui 18 set"
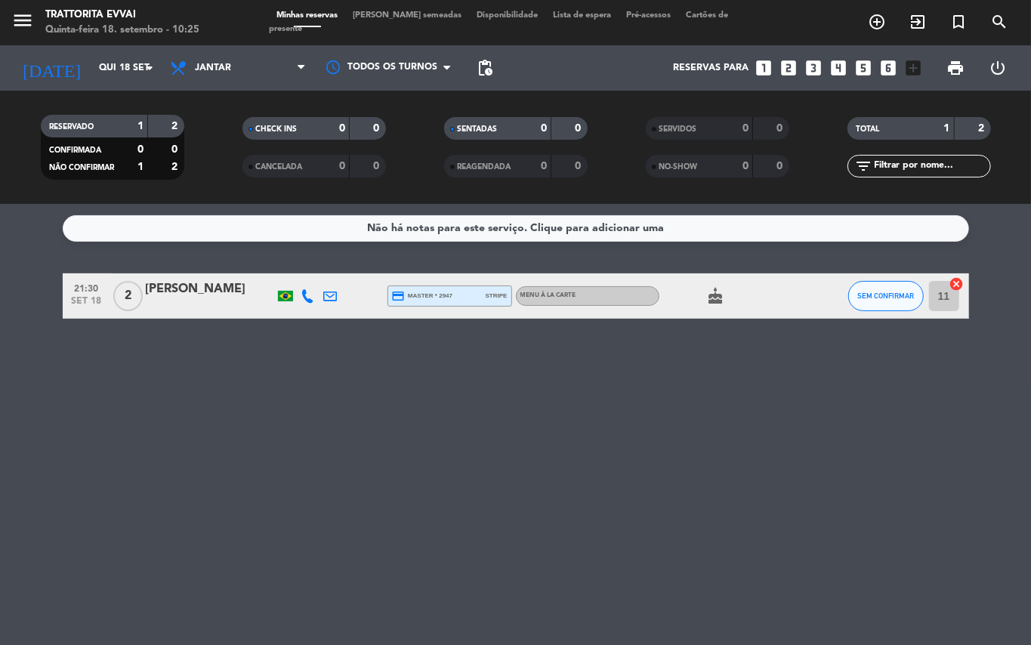
click at [243, 76] on span "Jantar" at bounding box center [237, 67] width 151 height 33
click at [255, 143] on div "menu Trattorita Evvai Quinta-feira 18. setembro - 10:25 Minhas reservas Mesas s…" at bounding box center [515, 102] width 1031 height 204
click at [793, 65] on icon "looks_two" at bounding box center [789, 68] width 20 height 20
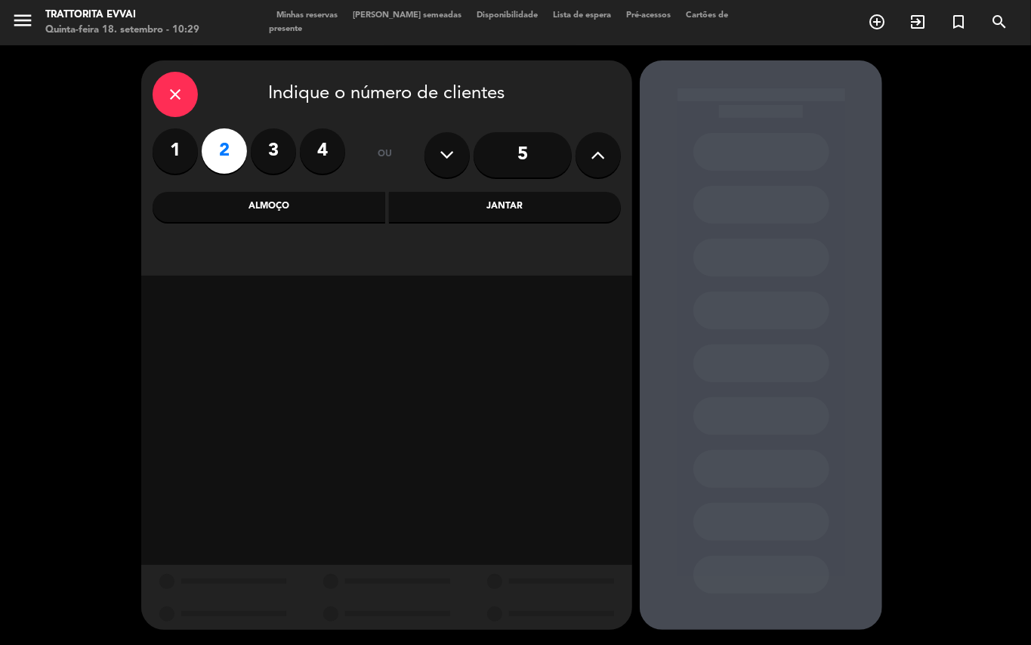
click at [545, 201] on div "Jantar" at bounding box center [505, 207] width 233 height 30
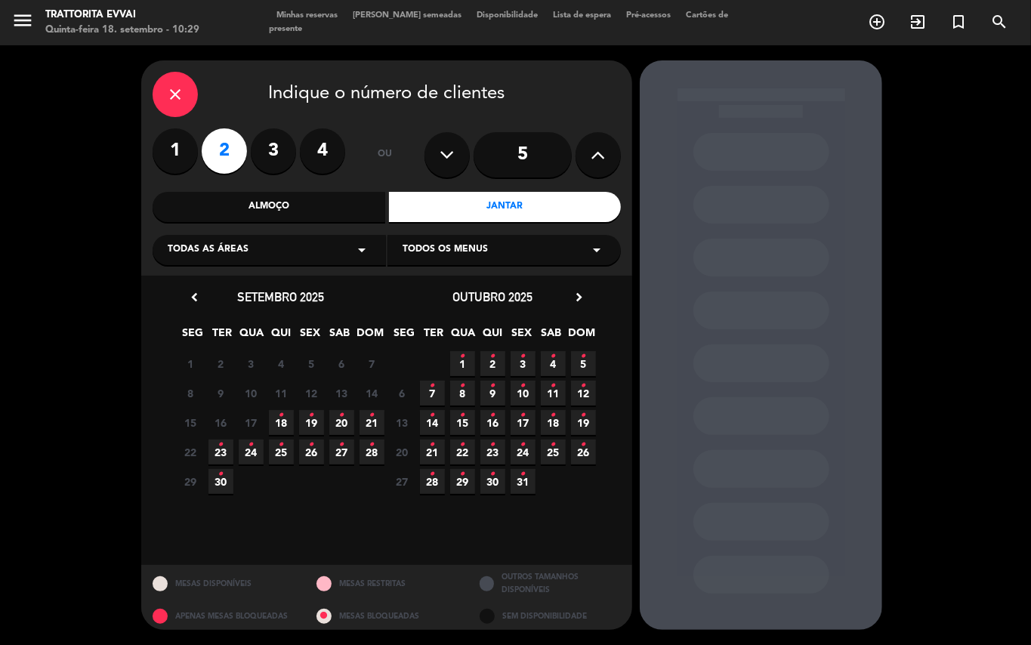
click at [342, 418] on icon "•" at bounding box center [341, 415] width 5 height 24
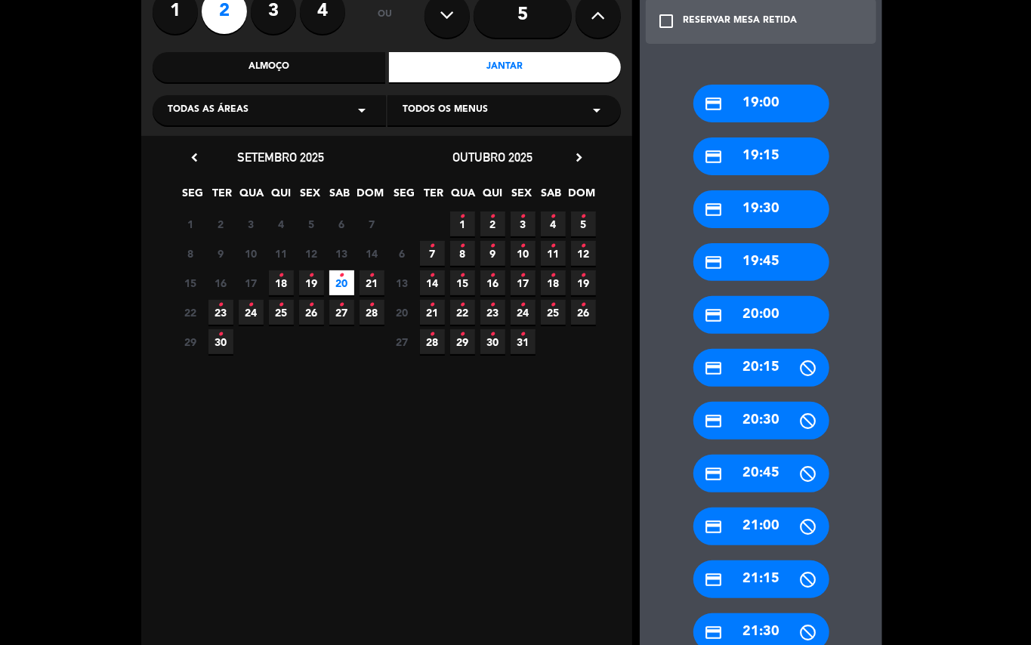
scroll to position [240, 0]
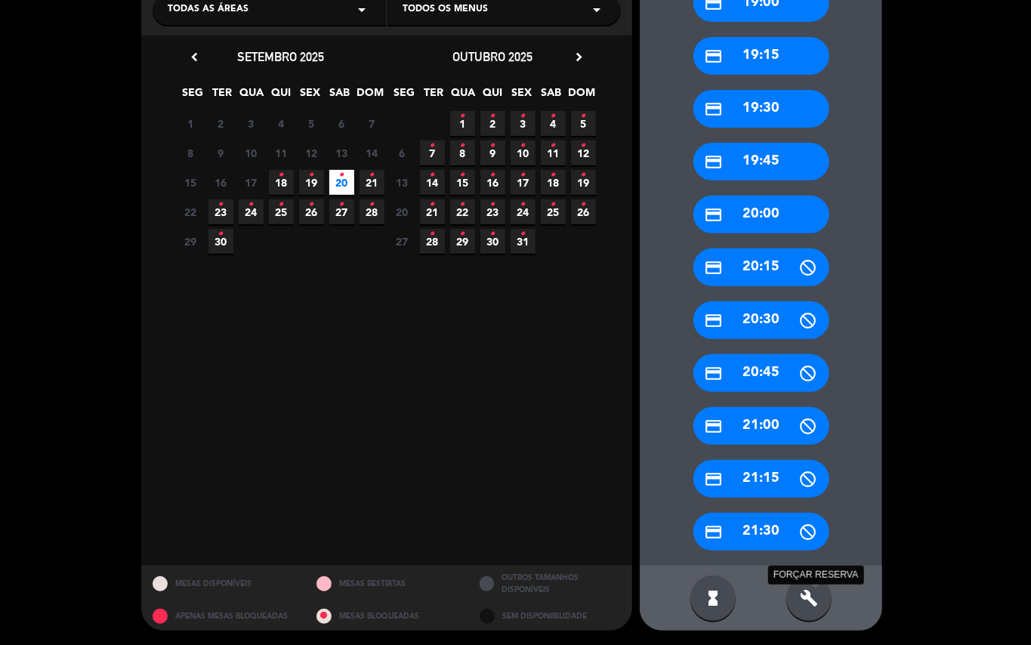
click at [805, 593] on icon "build" at bounding box center [809, 598] width 18 height 18
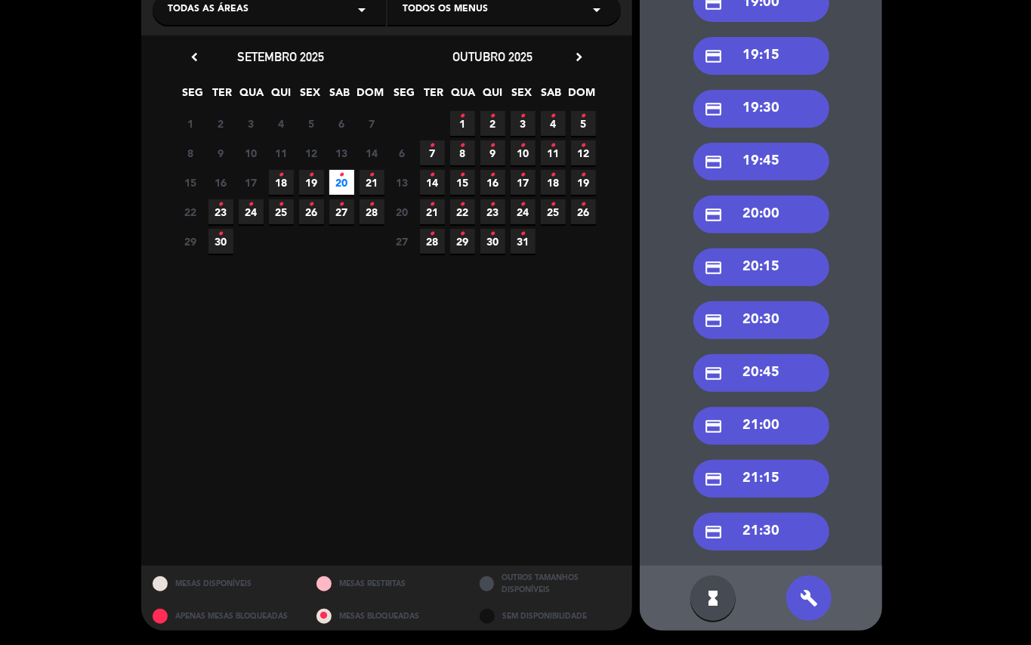
click at [740, 214] on div "credit_card 20:00" at bounding box center [761, 215] width 136 height 38
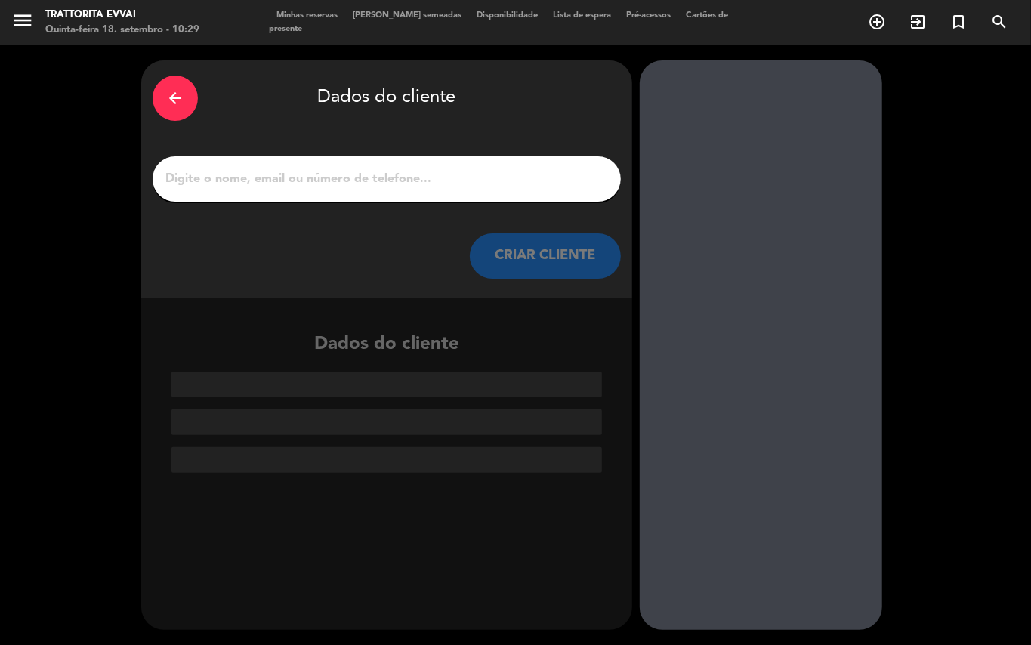
scroll to position [0, 0]
click at [230, 182] on input "1" at bounding box center [387, 178] width 446 height 21
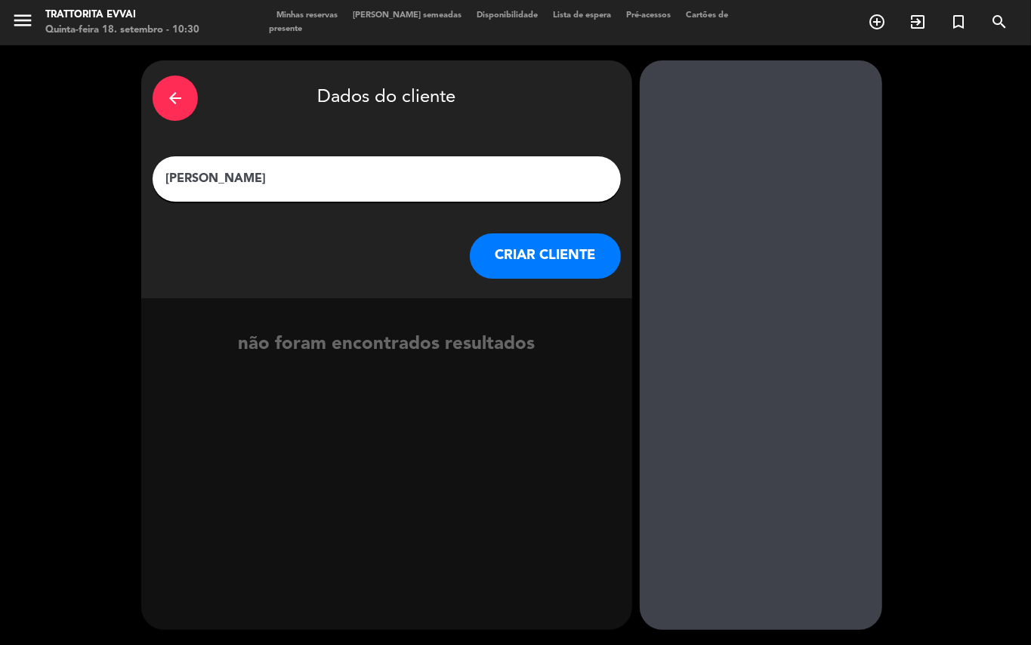
type input "[PERSON_NAME]"
click at [569, 260] on button "CRIAR CLIENTE" at bounding box center [545, 255] width 151 height 45
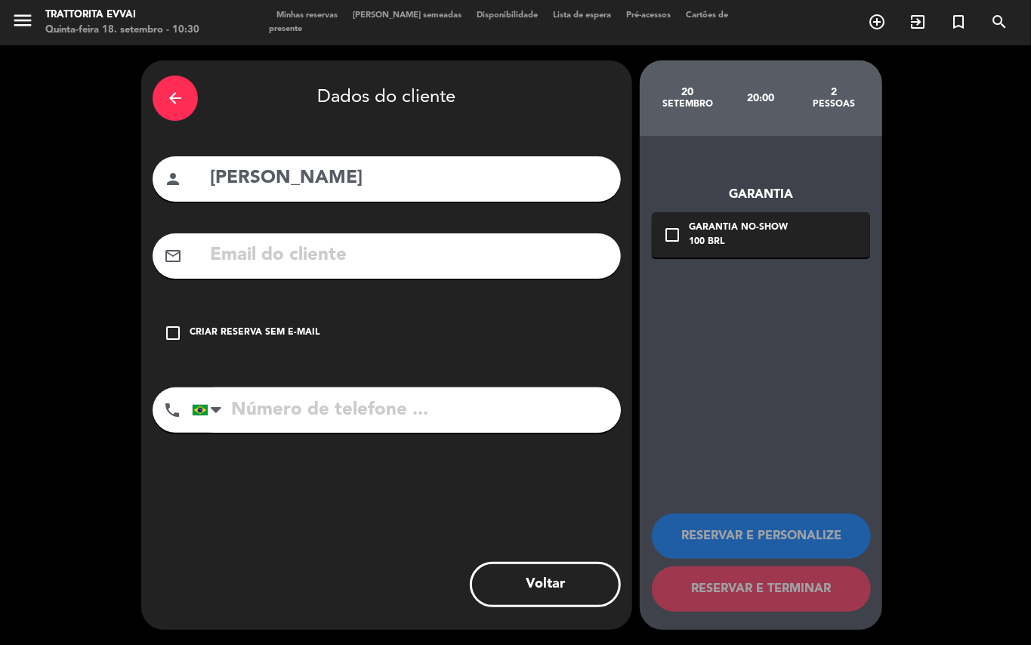
click at [173, 332] on icon "check_box_outline_blank" at bounding box center [173, 333] width 18 height 18
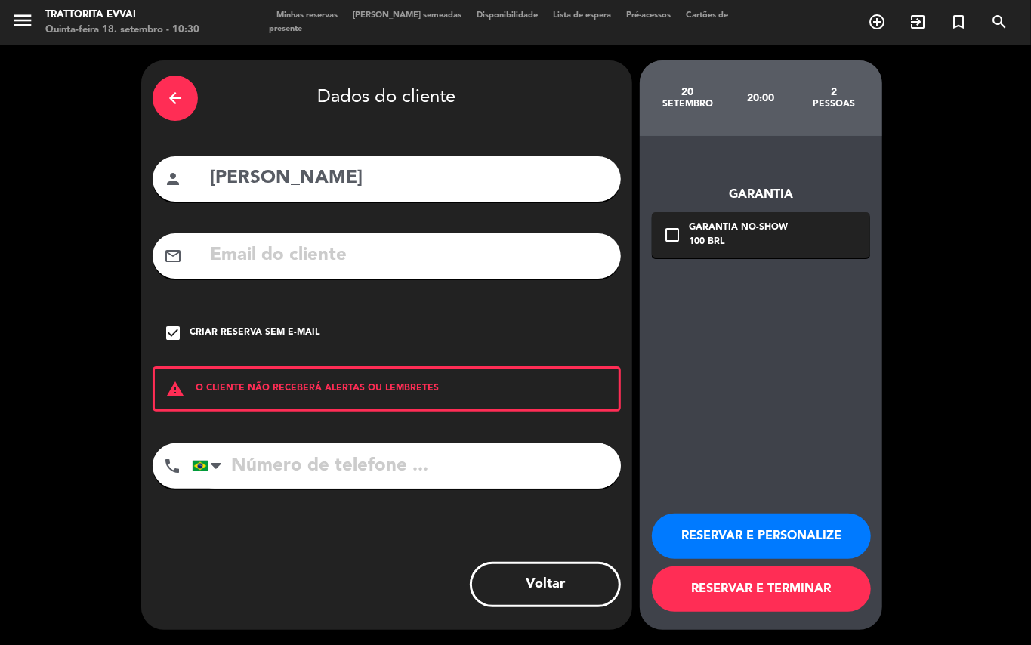
click at [242, 470] on input "tel" at bounding box center [406, 465] width 429 height 45
type input "21998477007"
click at [705, 582] on button "RESERVAR E TERMINAR" at bounding box center [761, 588] width 219 height 45
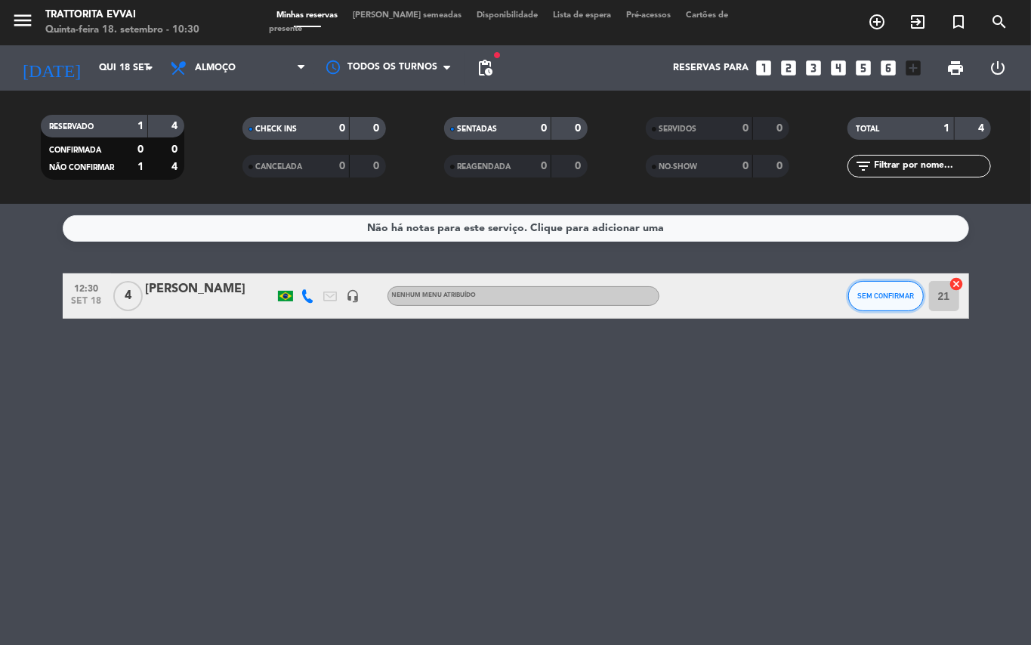
click at [886, 298] on span "SEM CONFIRMAR" at bounding box center [885, 296] width 57 height 8
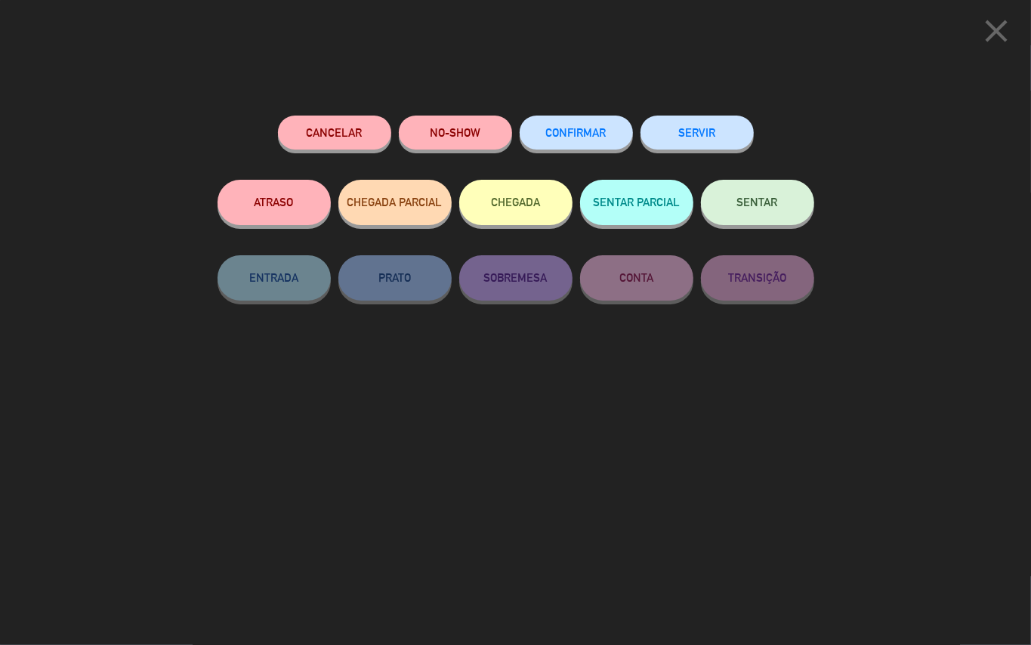
click at [577, 122] on button "CONFIRMAR" at bounding box center [576, 133] width 113 height 34
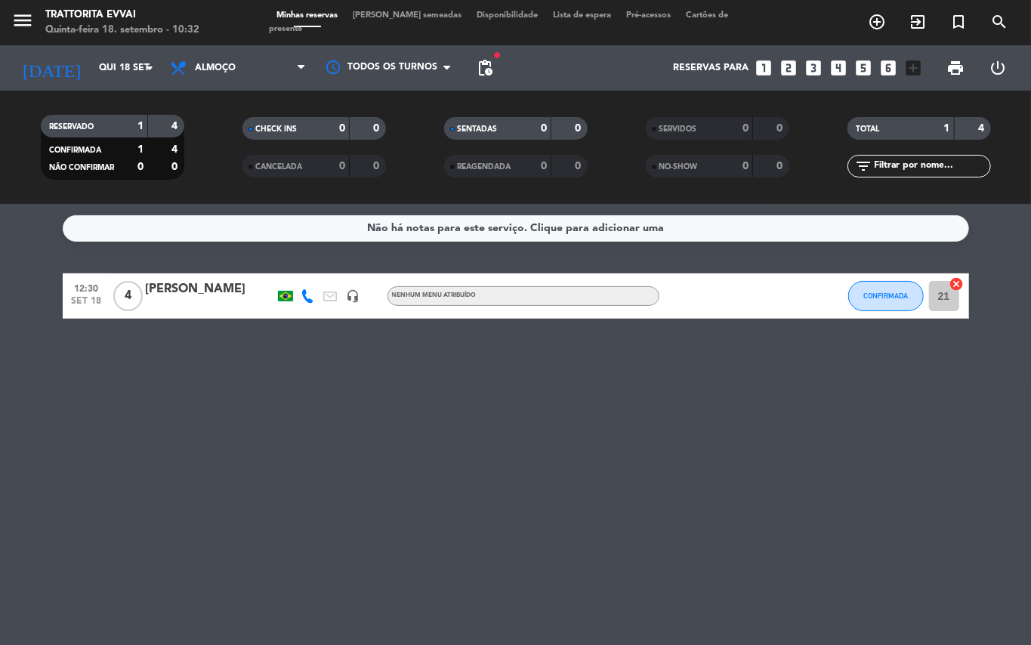
click at [890, 64] on icon "looks_6" at bounding box center [889, 68] width 20 height 20
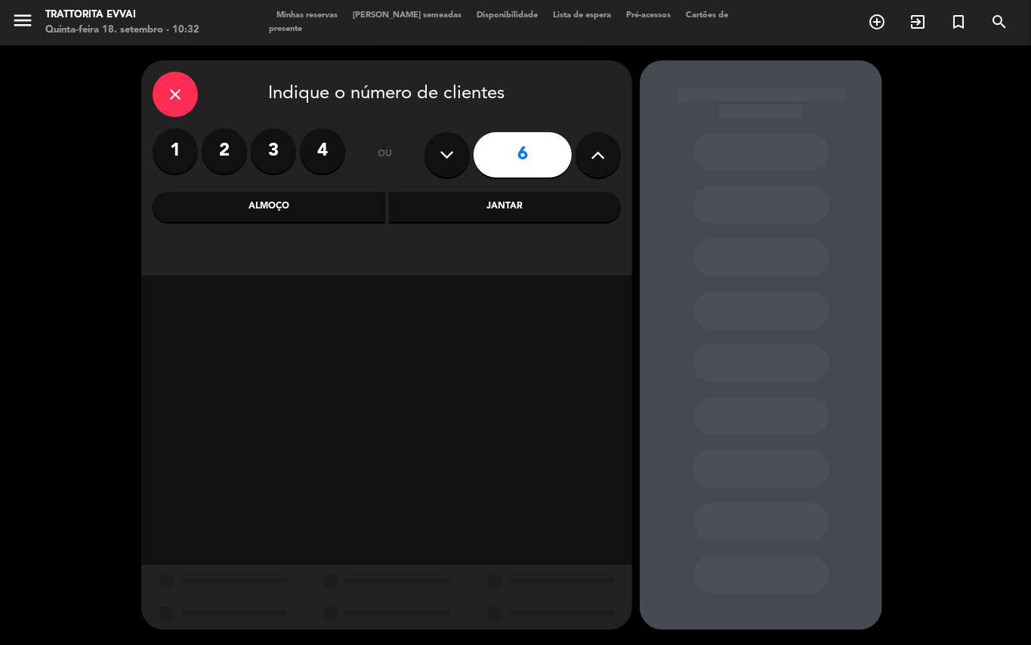
click at [600, 149] on icon at bounding box center [598, 154] width 14 height 23
click at [601, 149] on icon at bounding box center [598, 154] width 14 height 23
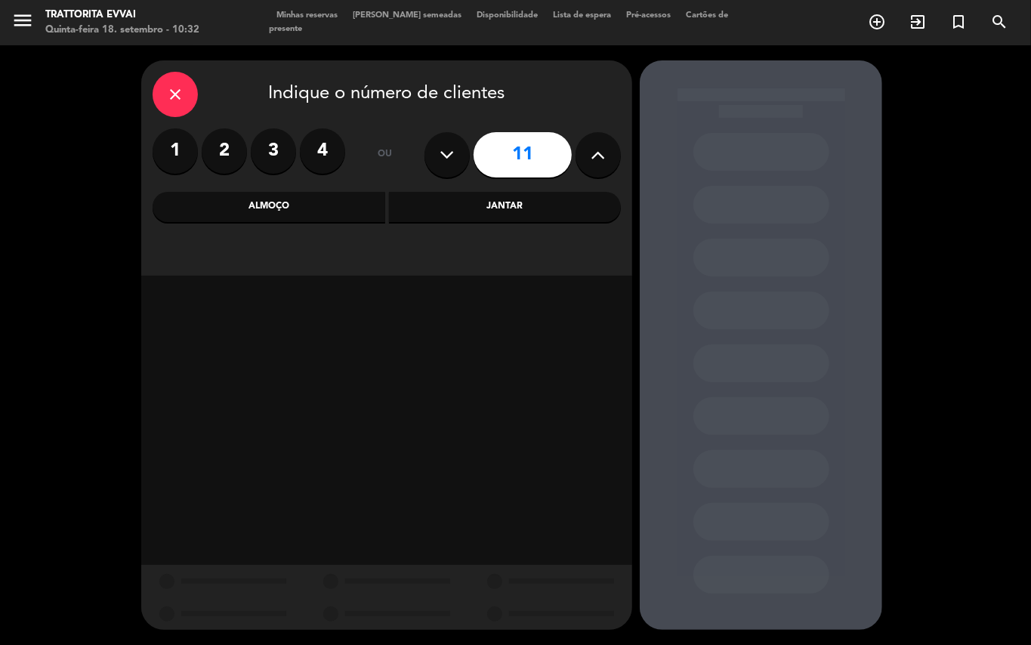
click at [601, 149] on icon at bounding box center [598, 154] width 14 height 23
type input "12"
click at [354, 196] on div "Almoço" at bounding box center [269, 207] width 233 height 30
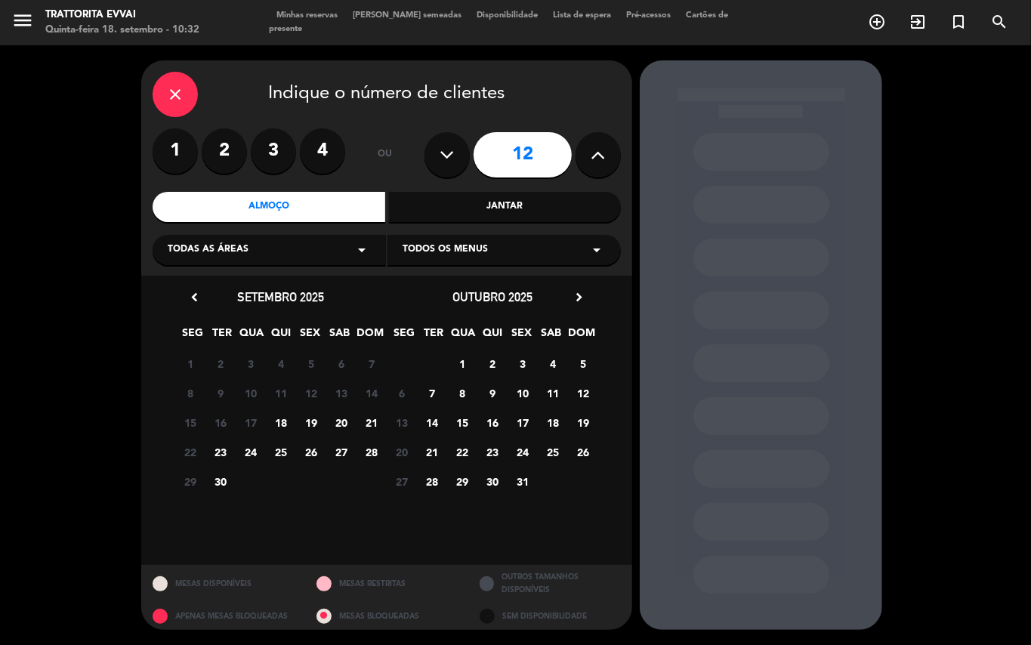
click at [224, 484] on span "30" at bounding box center [220, 481] width 25 height 25
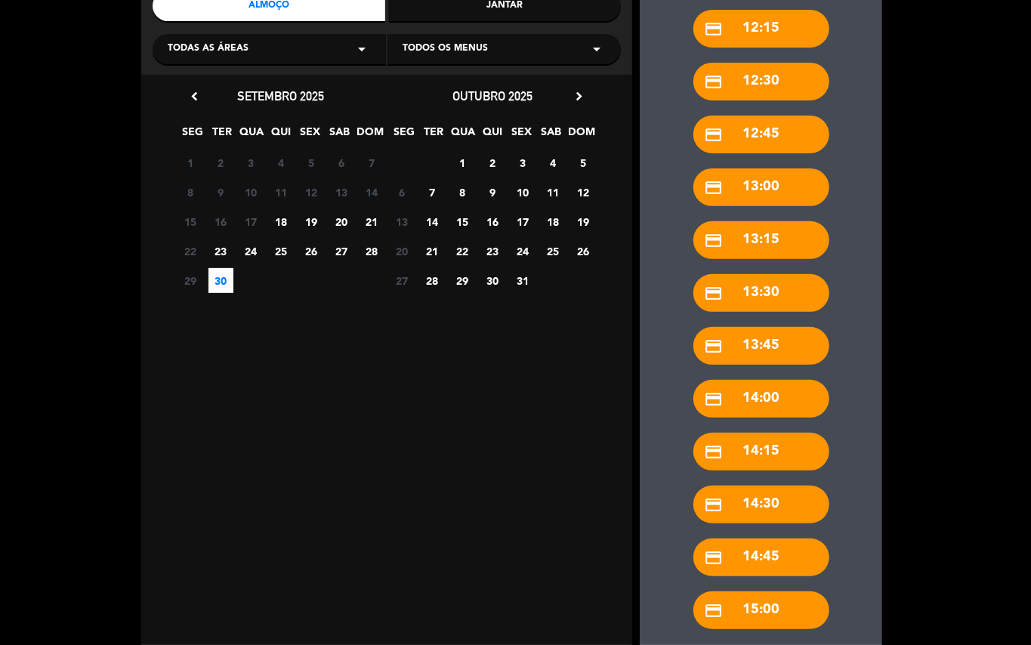
scroll to position [279, 0]
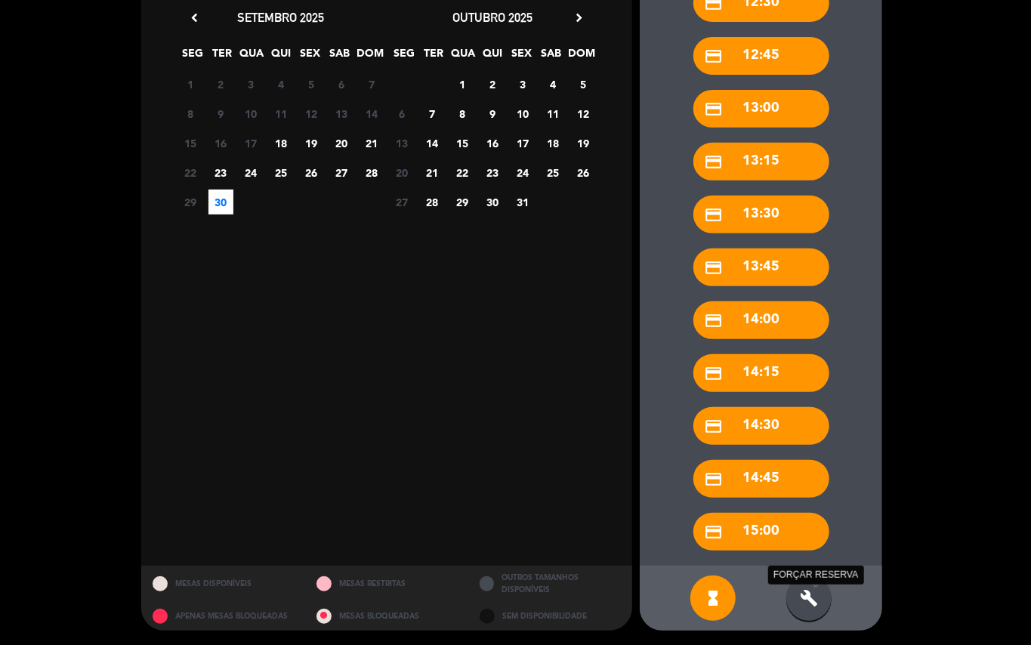
click at [808, 605] on icon "build" at bounding box center [809, 598] width 18 height 18
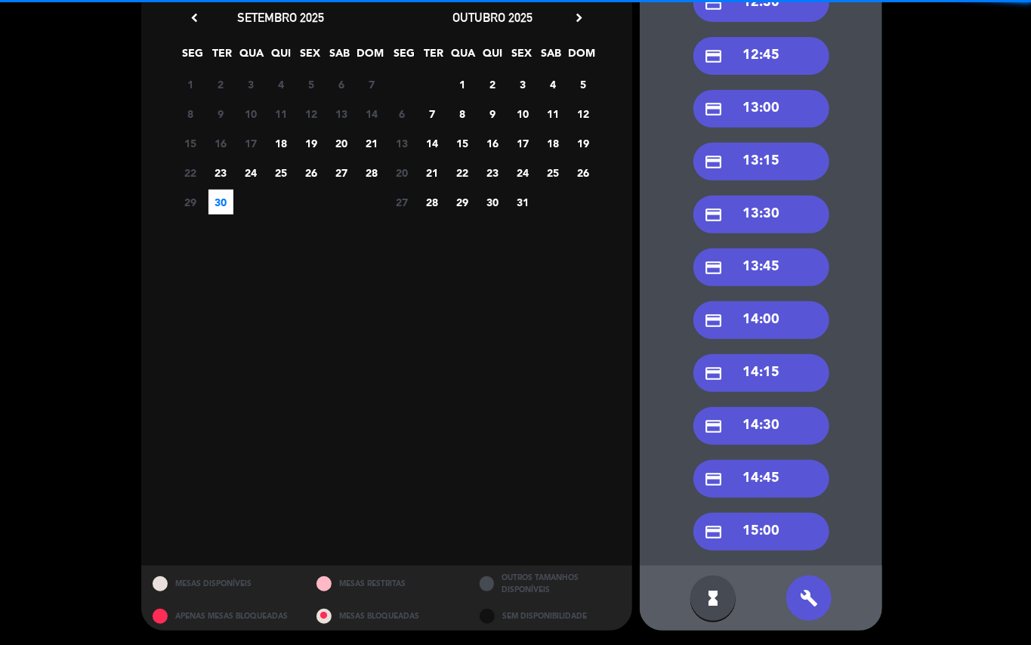
scroll to position [79, 0]
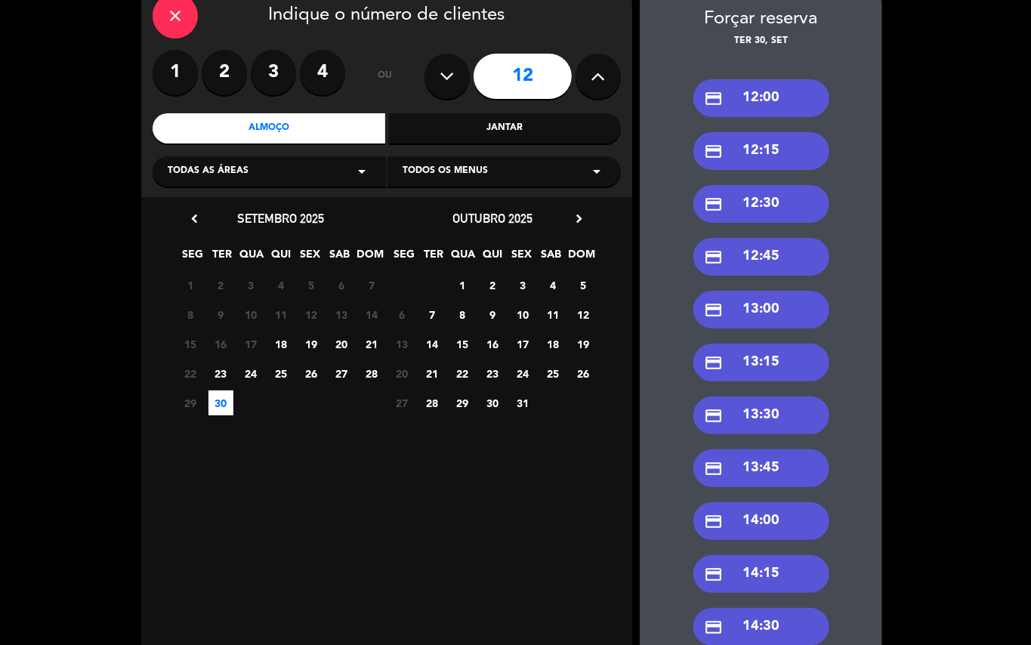
click at [766, 204] on div "credit_card 12:30" at bounding box center [761, 204] width 136 height 38
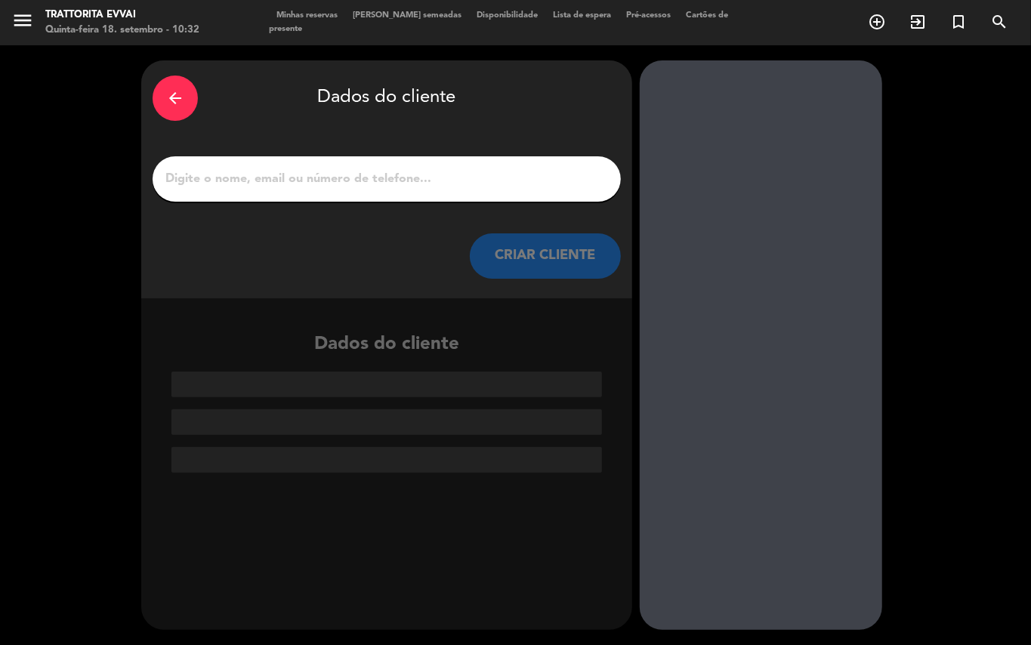
click at [202, 173] on input "1" at bounding box center [387, 178] width 446 height 21
paste input "[PERSON_NAME]"
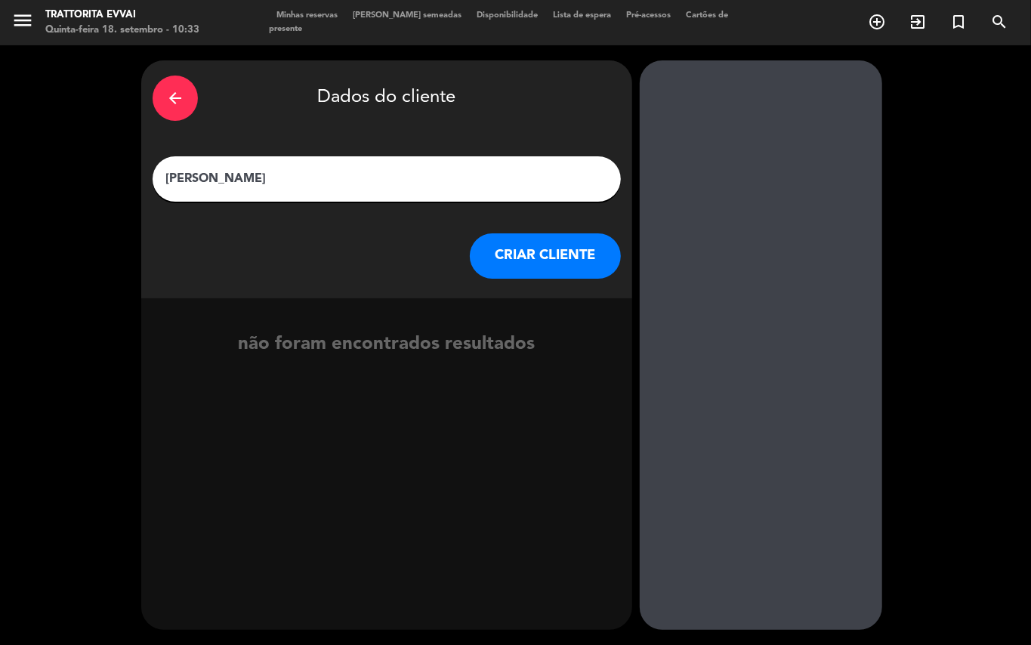
type input "[PERSON_NAME]"
click at [545, 242] on button "CRIAR CLIENTE" at bounding box center [545, 255] width 151 height 45
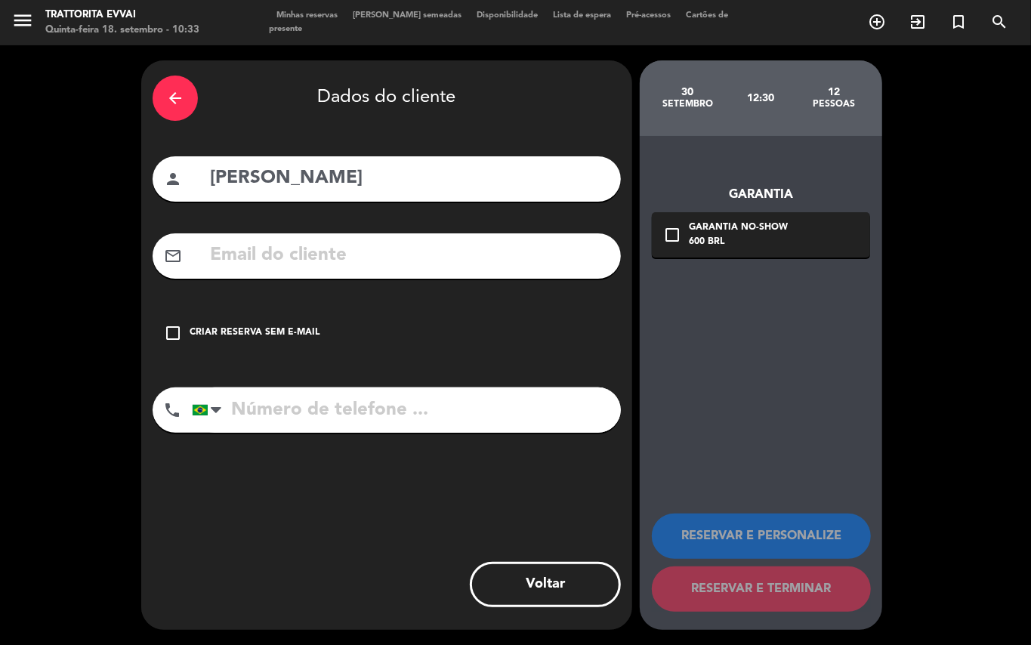
click at [219, 257] on input "text" at bounding box center [408, 255] width 401 height 31
paste input "[EMAIL_ADDRESS][DOMAIN_NAME]"
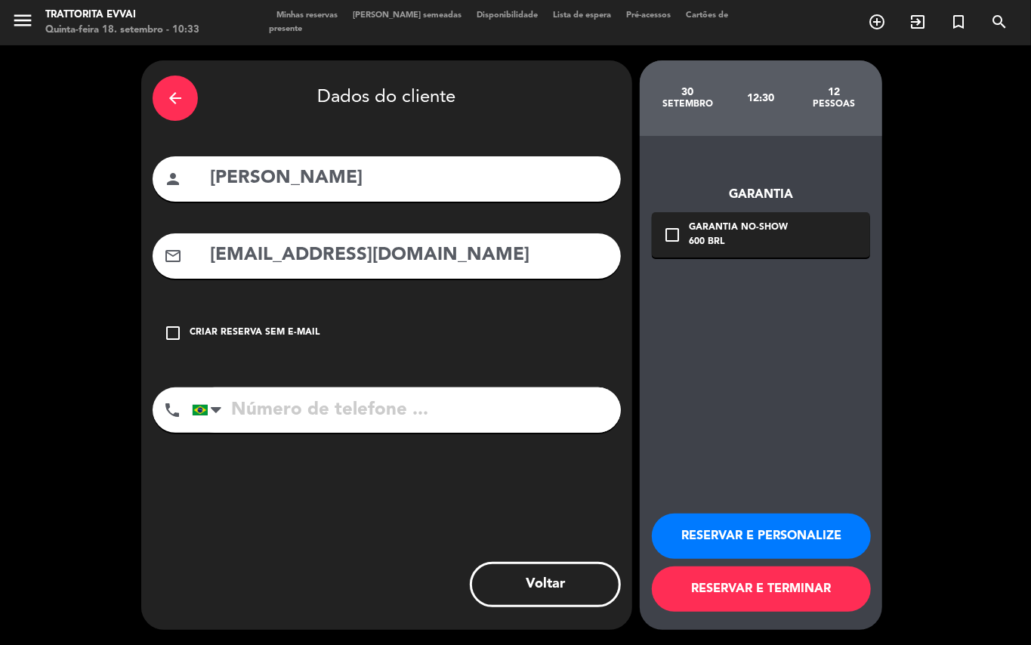
type input "[EMAIL_ADDRESS][DOMAIN_NAME]"
click at [249, 409] on input "tel" at bounding box center [406, 409] width 429 height 45
type input "11988758518"
click at [671, 233] on icon "check_box_outline_blank" at bounding box center [672, 235] width 18 height 18
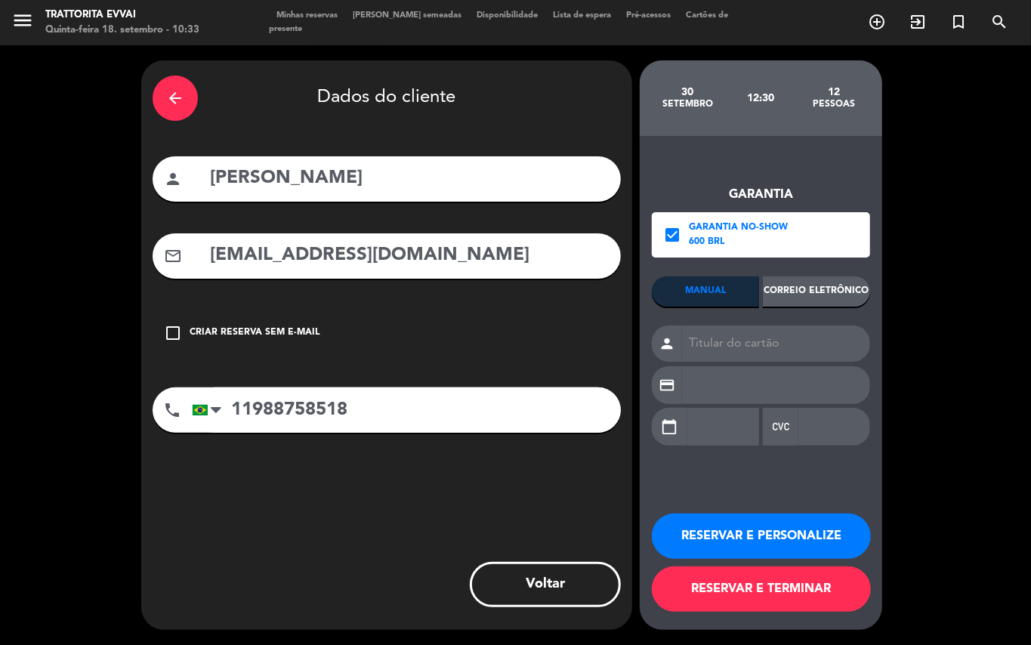
click at [805, 288] on div "Correio eletrônico" at bounding box center [816, 291] width 107 height 30
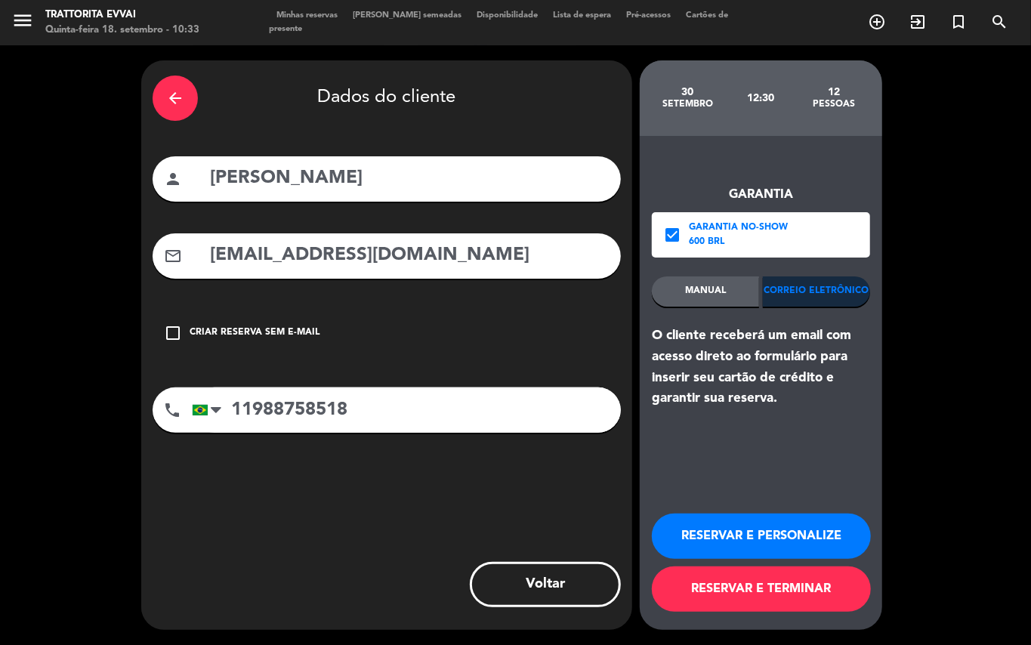
click at [771, 588] on button "RESERVAR E TERMINAR" at bounding box center [761, 588] width 219 height 45
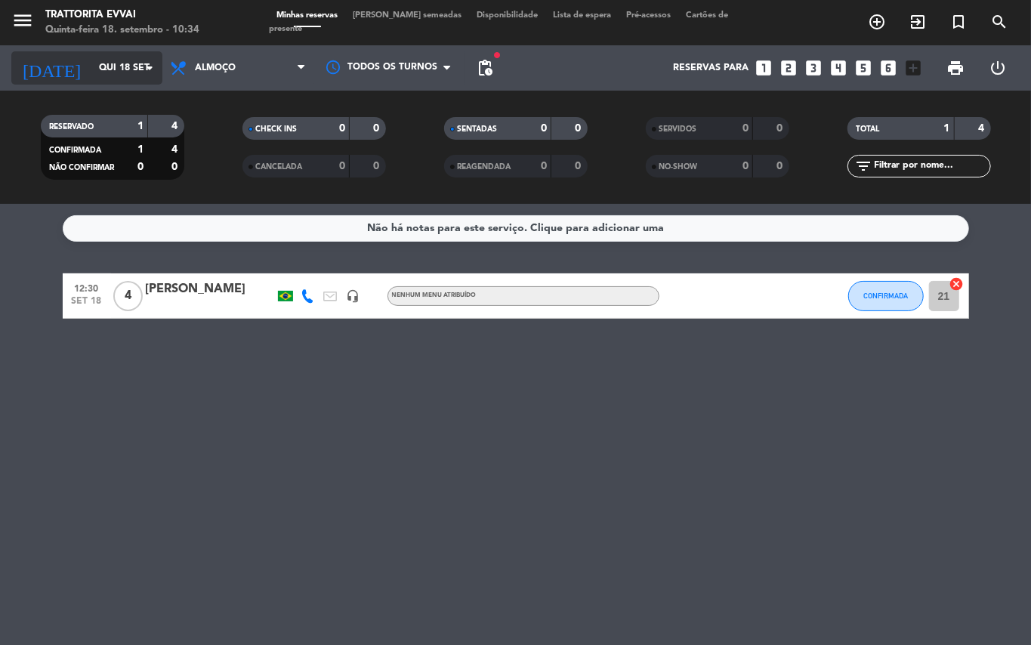
click at [151, 73] on icon "arrow_drop_down" at bounding box center [149, 68] width 18 height 18
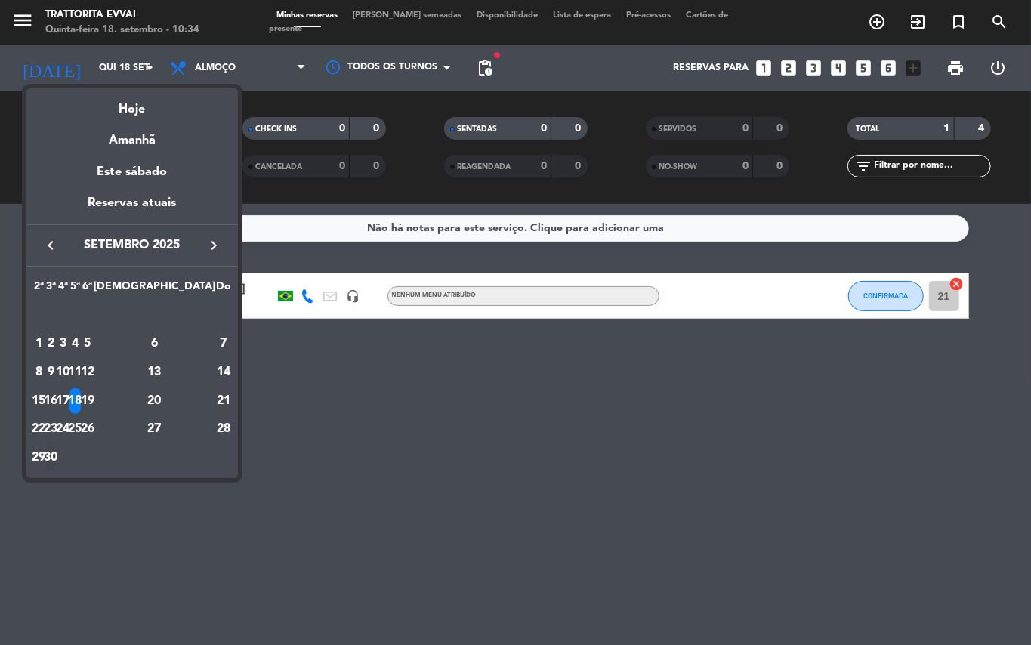
click at [57, 465] on div "30" at bounding box center [50, 458] width 11 height 26
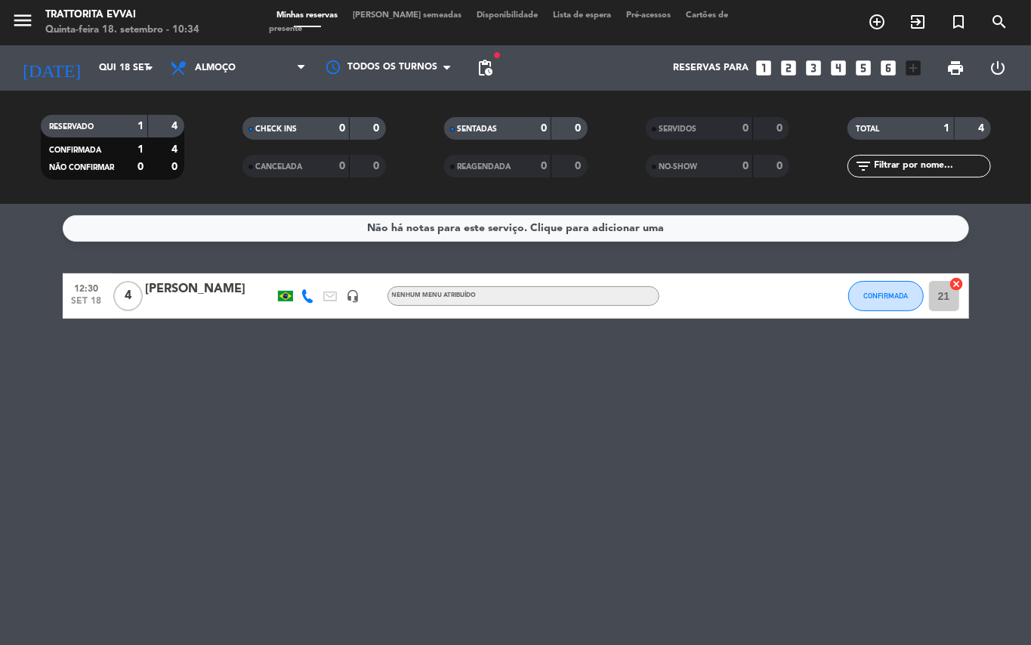
type input "Ter 30 set"
